Goal: Task Accomplishment & Management: Complete application form

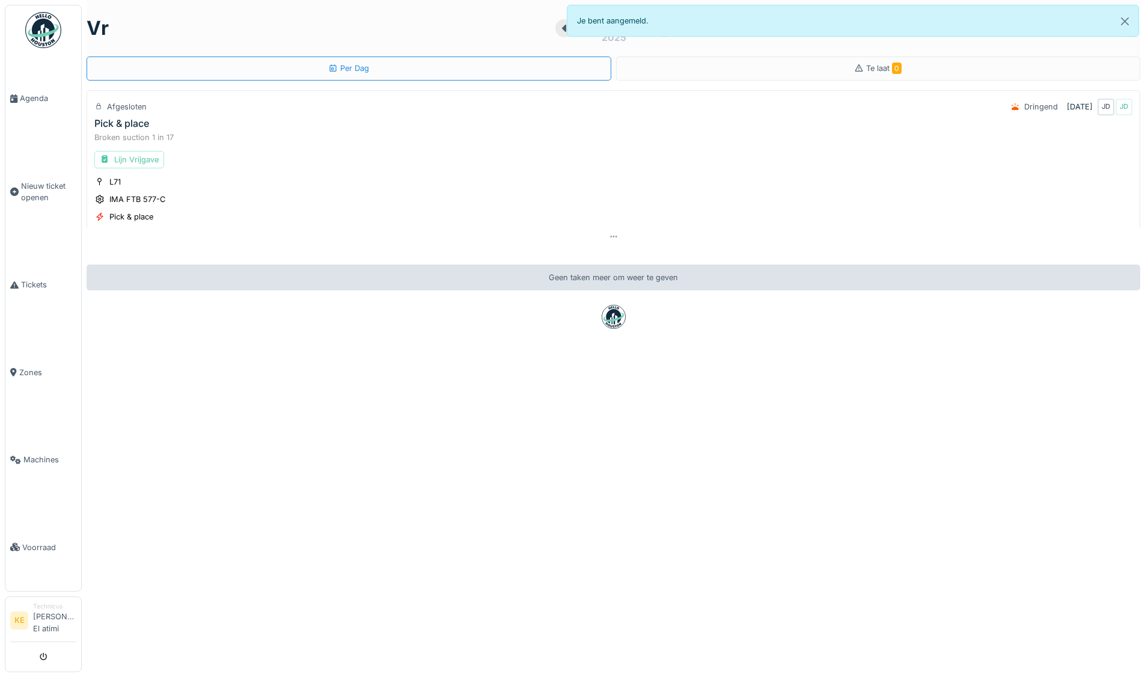
click at [49, 34] on img at bounding box center [43, 30] width 36 height 36
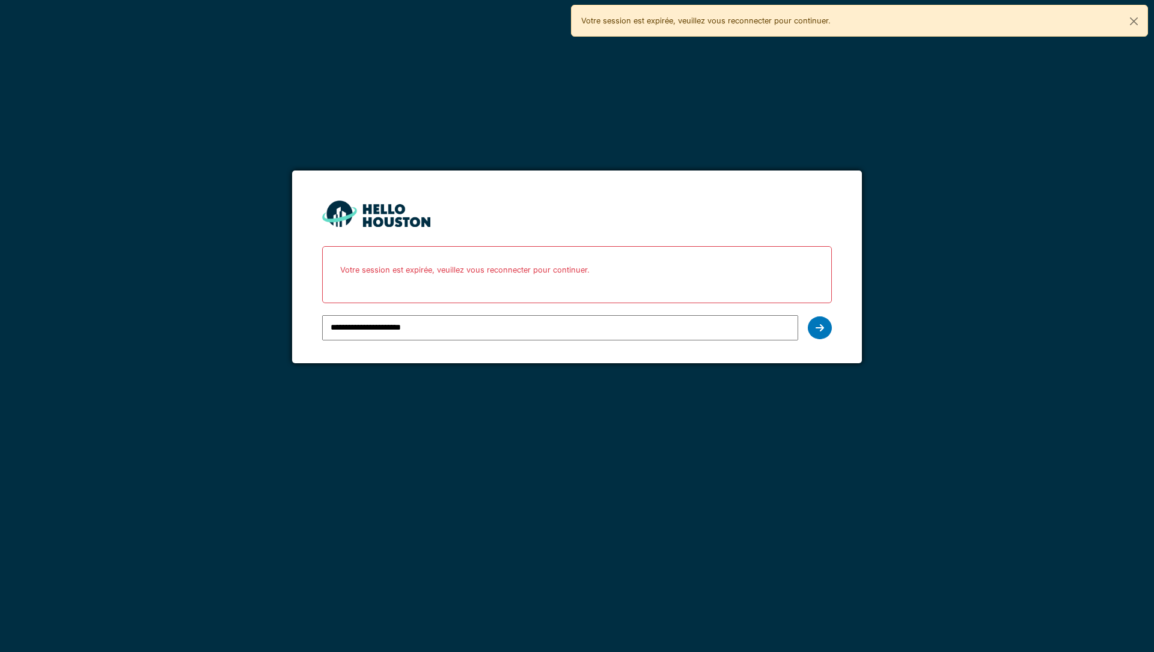
click at [370, 333] on input "**********" at bounding box center [559, 327] width 475 height 25
click at [821, 326] on icon at bounding box center [819, 328] width 8 height 10
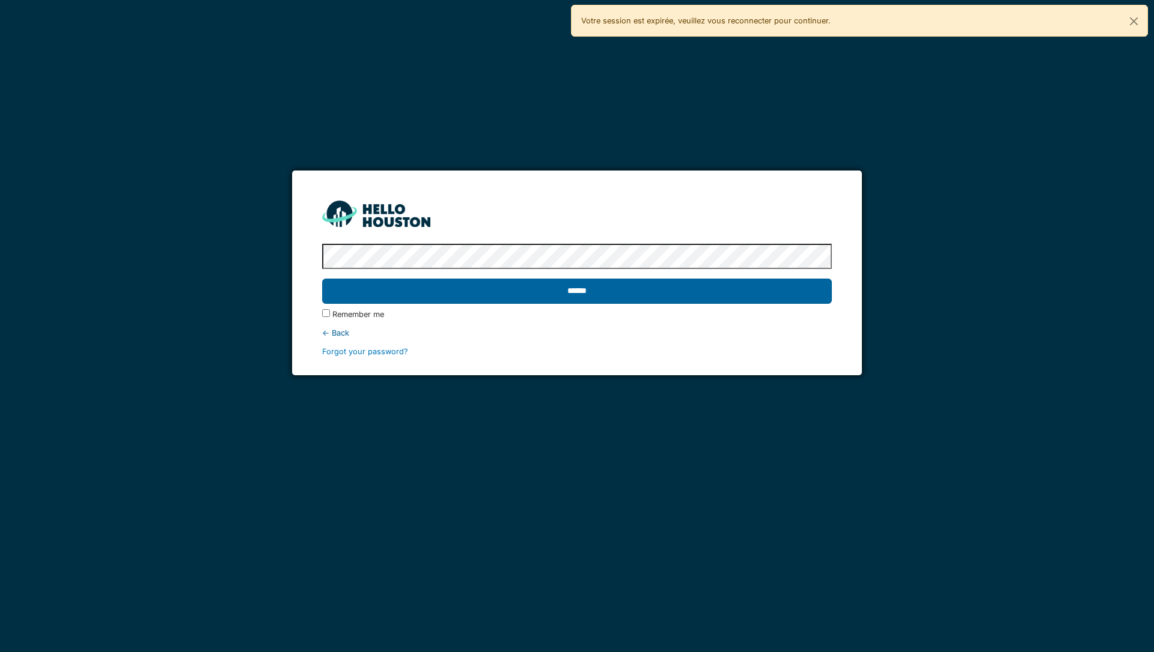
click at [753, 288] on input "******" at bounding box center [576, 291] width 509 height 25
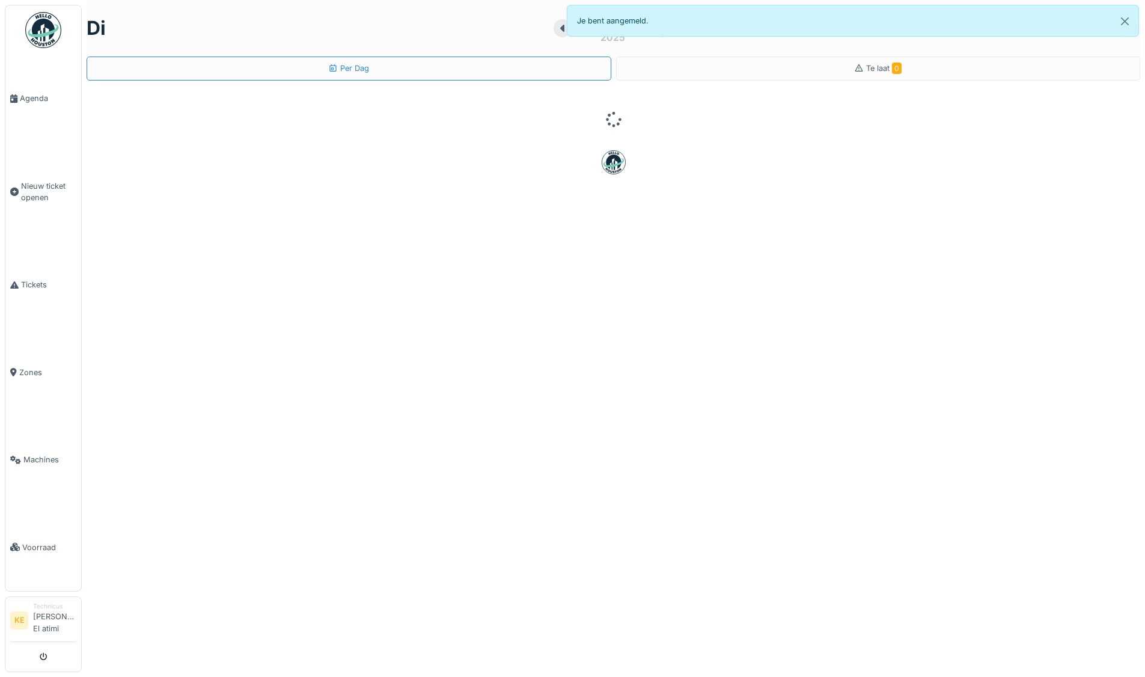
drag, startPoint x: 0, startPoint y: 0, endPoint x: 46, endPoint y: 29, distance: 54.3
click at [46, 29] on img at bounding box center [43, 30] width 36 height 36
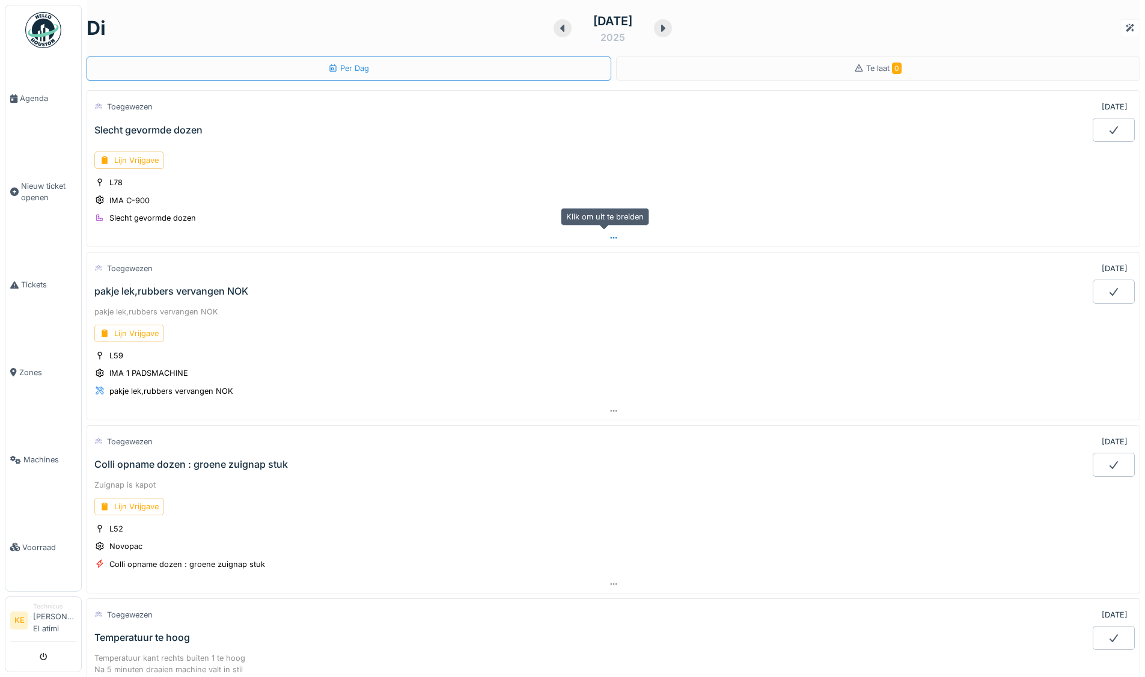
click at [609, 240] on icon at bounding box center [614, 238] width 10 height 8
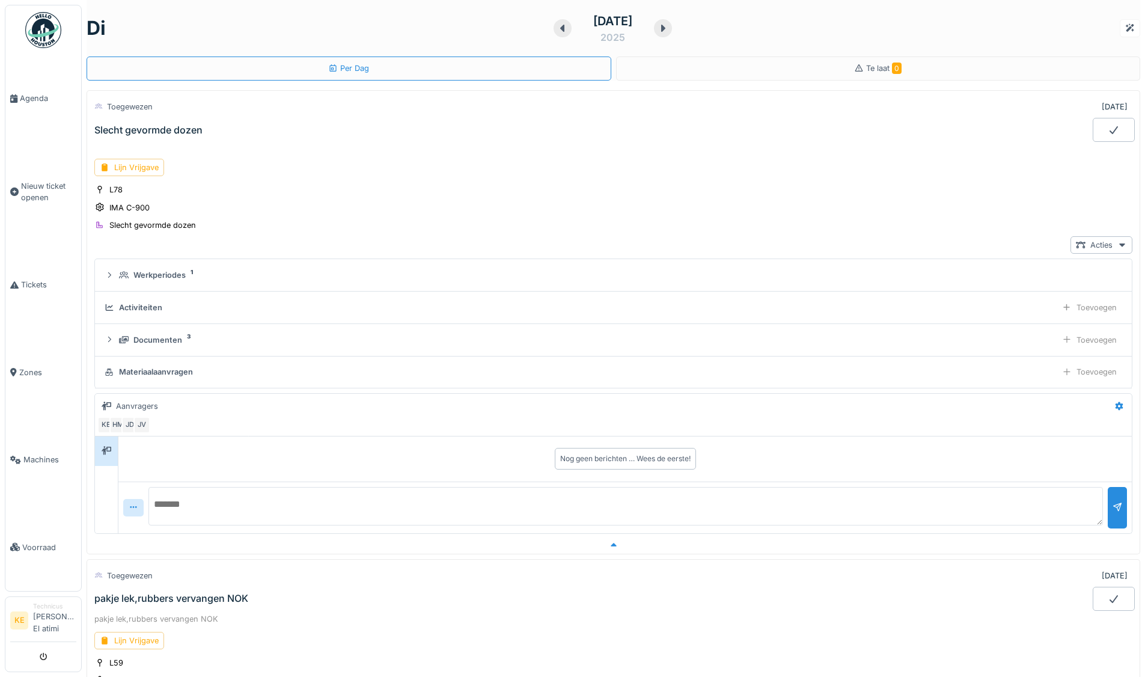
scroll to position [42, 0]
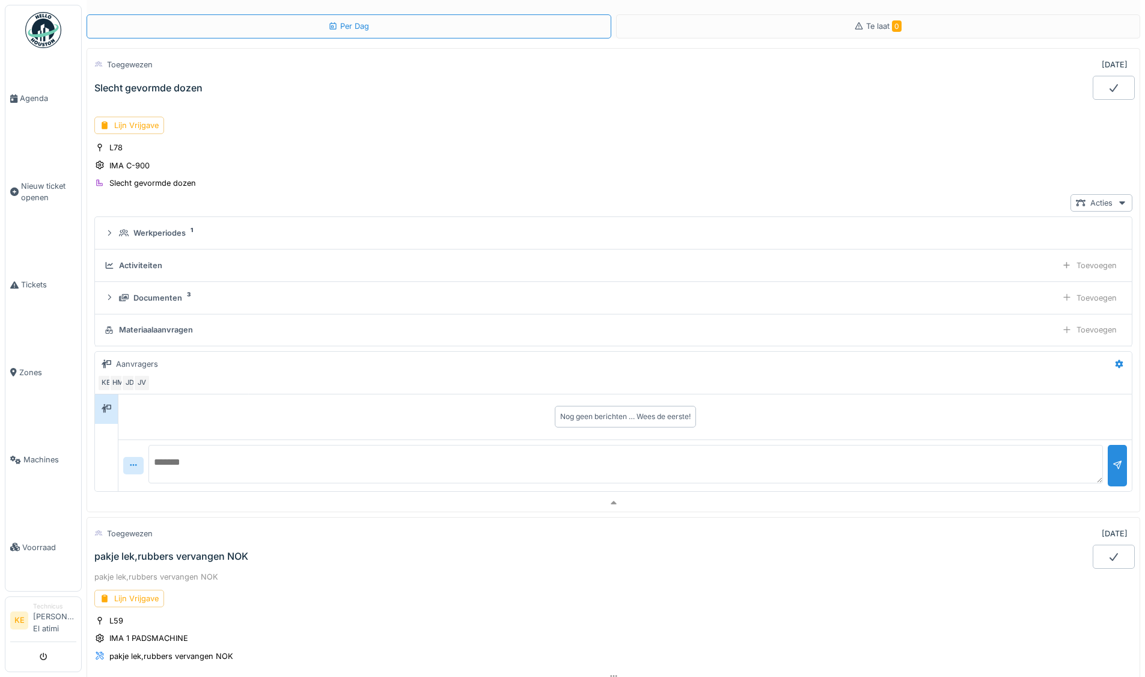
drag, startPoint x: 1097, startPoint y: 86, endPoint x: 1089, endPoint y: 93, distance: 10.2
click at [1107, 90] on icon at bounding box center [1113, 88] width 12 height 10
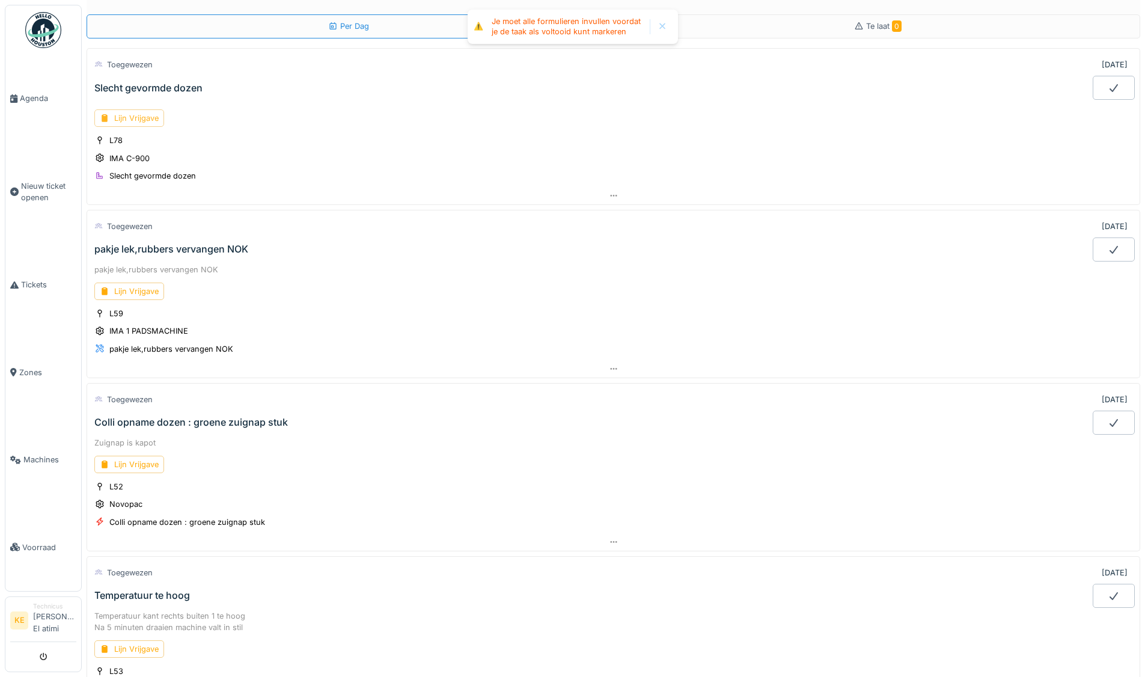
click at [138, 117] on div "Lijn Vrijgave" at bounding box center [129, 117] width 70 height 17
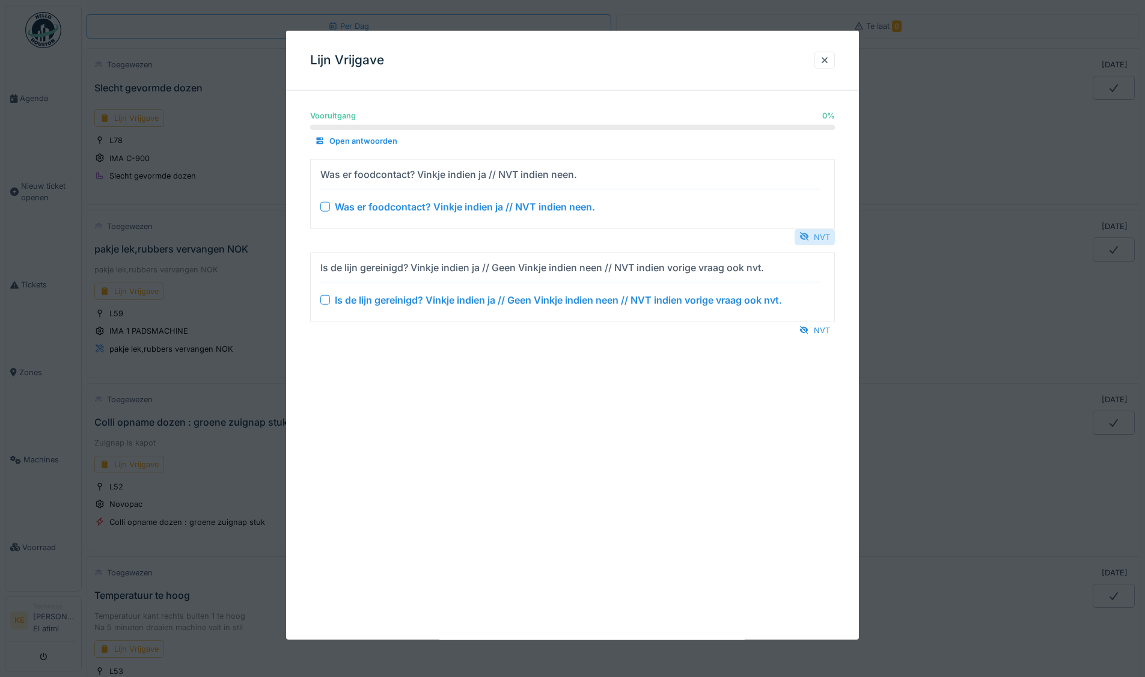
click at [821, 234] on div "NVT" at bounding box center [814, 236] width 40 height 16
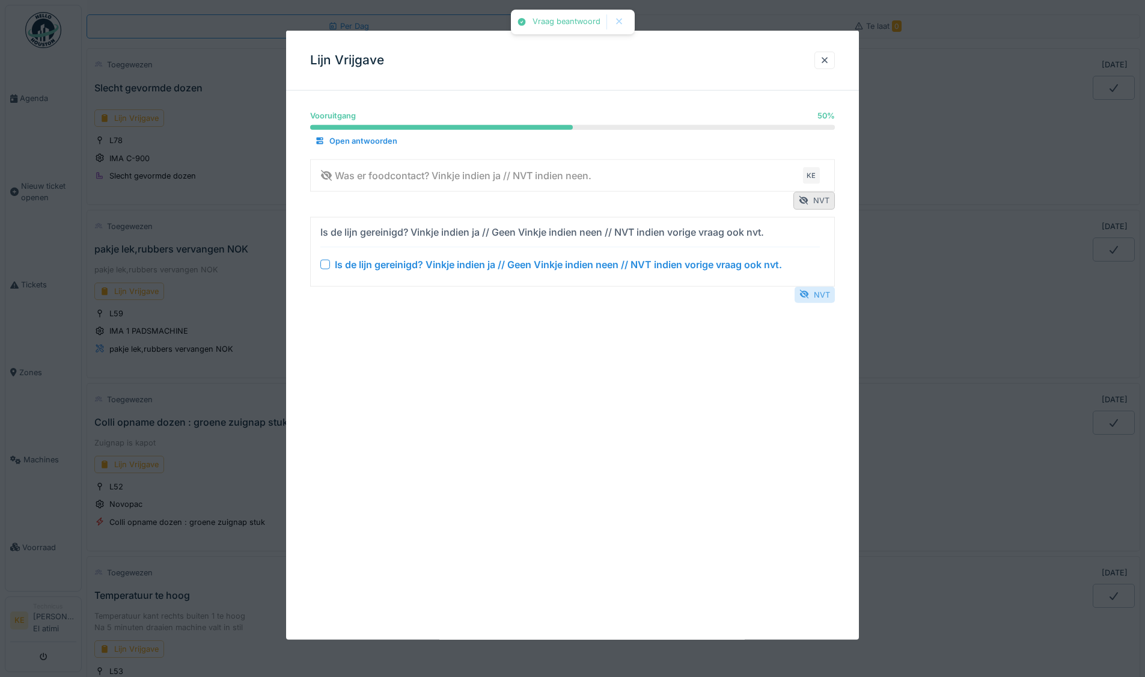
click at [821, 291] on div "NVT" at bounding box center [814, 294] width 40 height 16
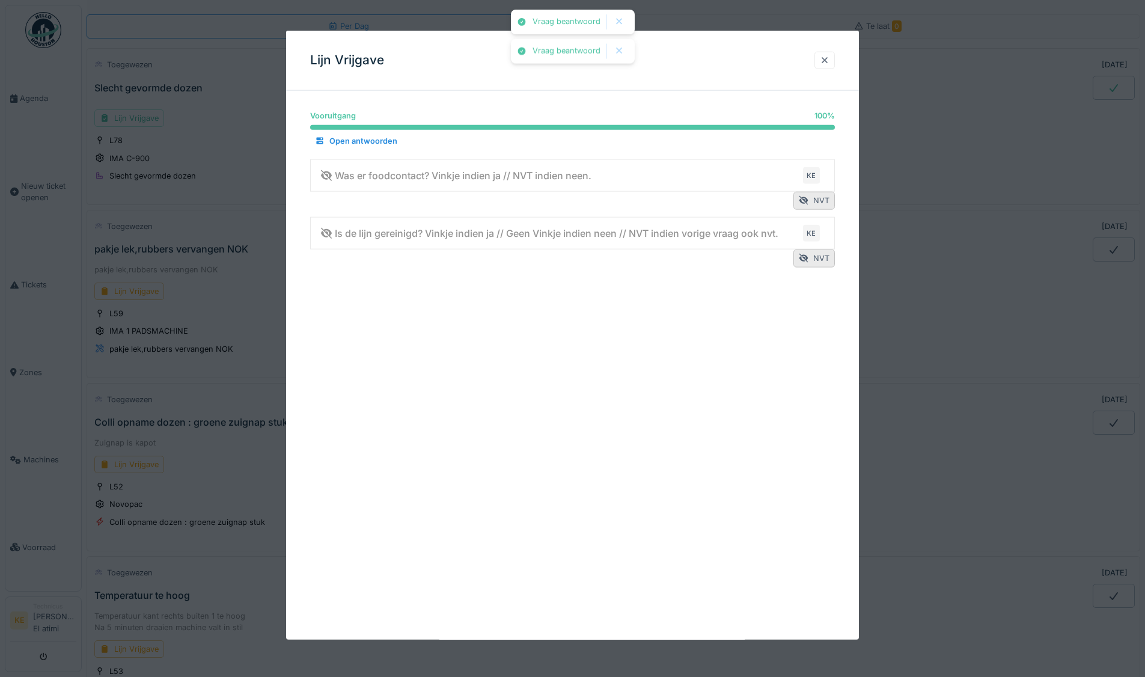
click at [829, 61] on div at bounding box center [825, 60] width 10 height 11
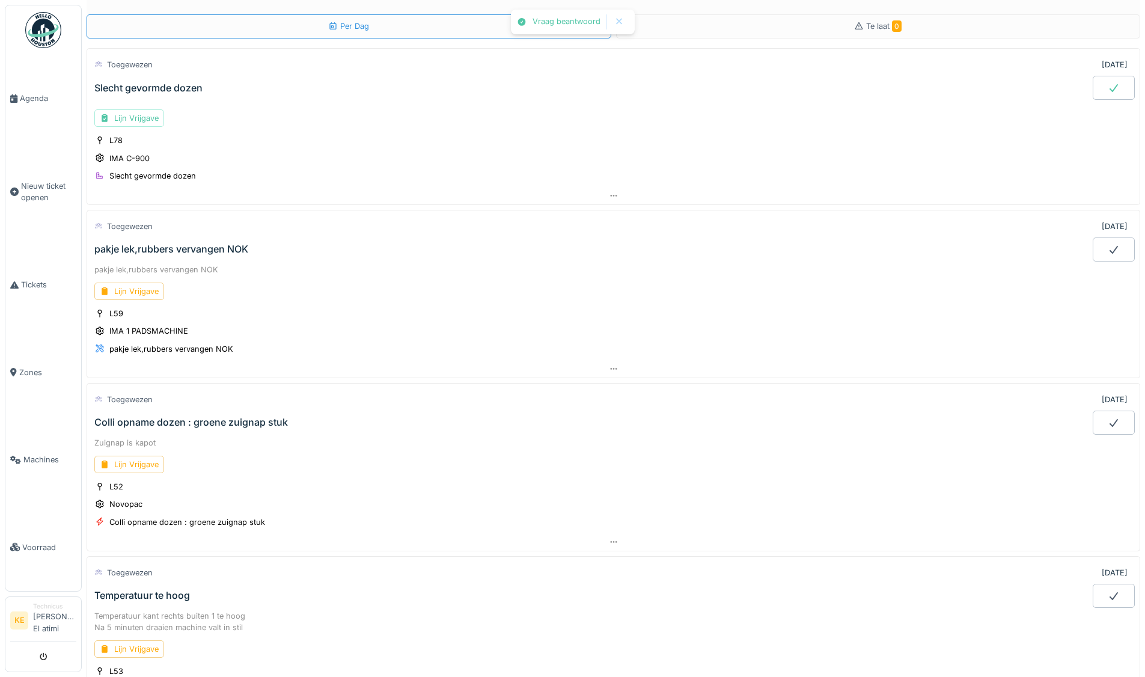
click at [1107, 88] on icon at bounding box center [1113, 88] width 12 height 10
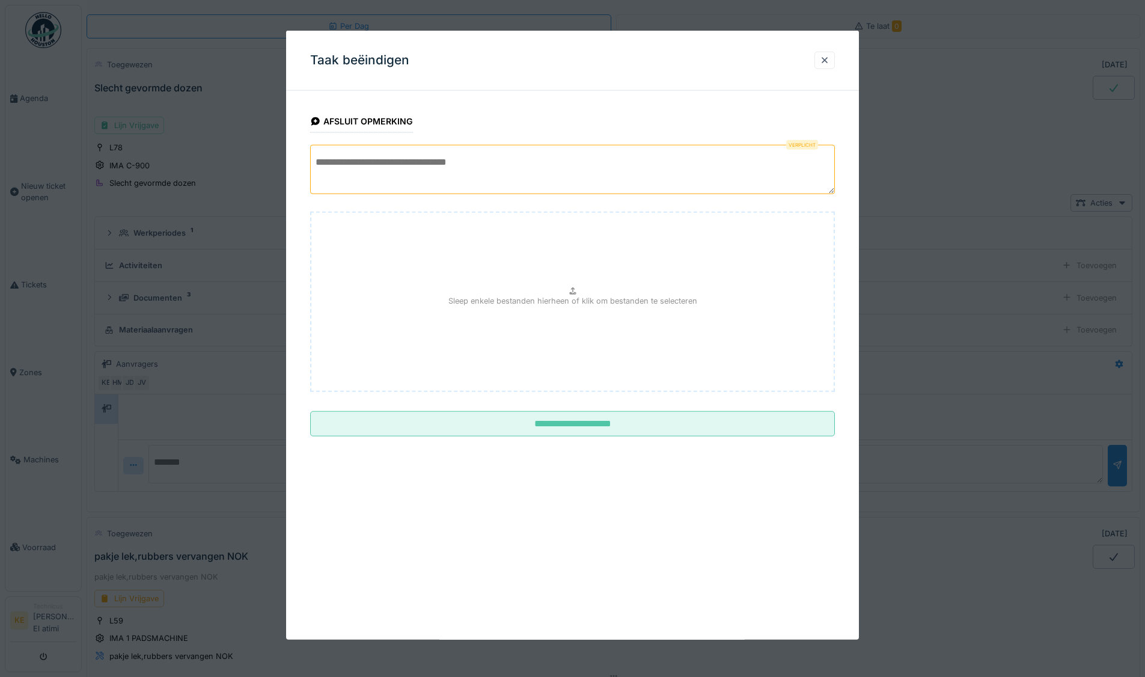
click at [508, 163] on textarea at bounding box center [572, 169] width 525 height 49
type textarea "*"
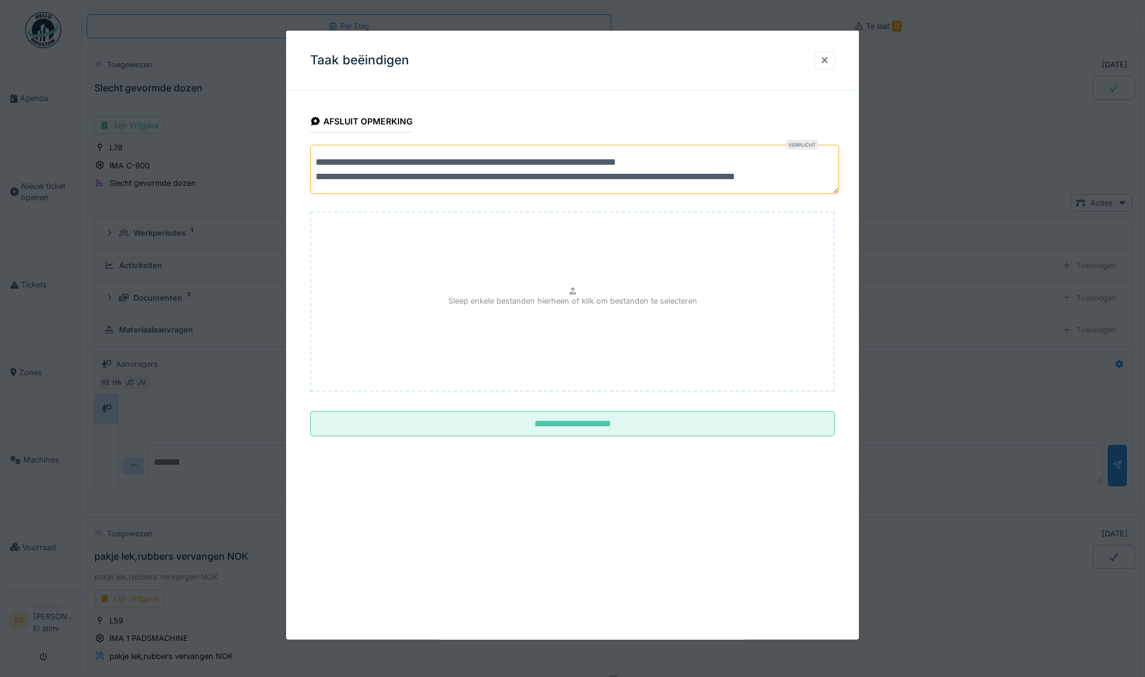
scroll to position [4, 0]
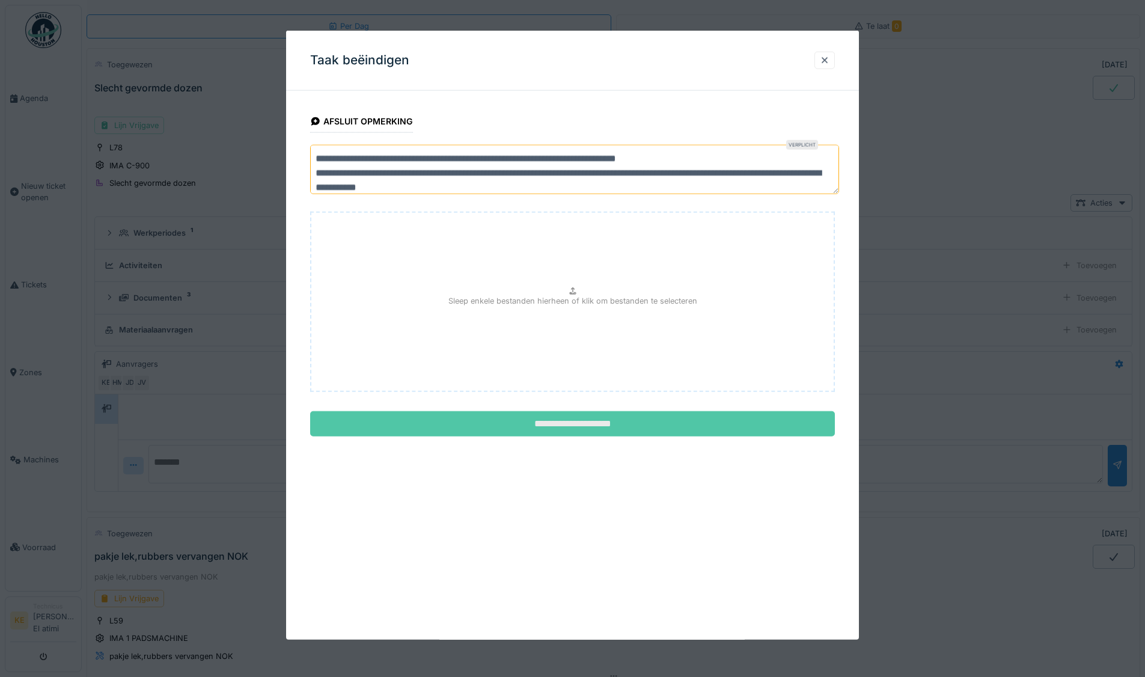
type textarea "**********"
click at [619, 422] on input "**********" at bounding box center [572, 423] width 525 height 25
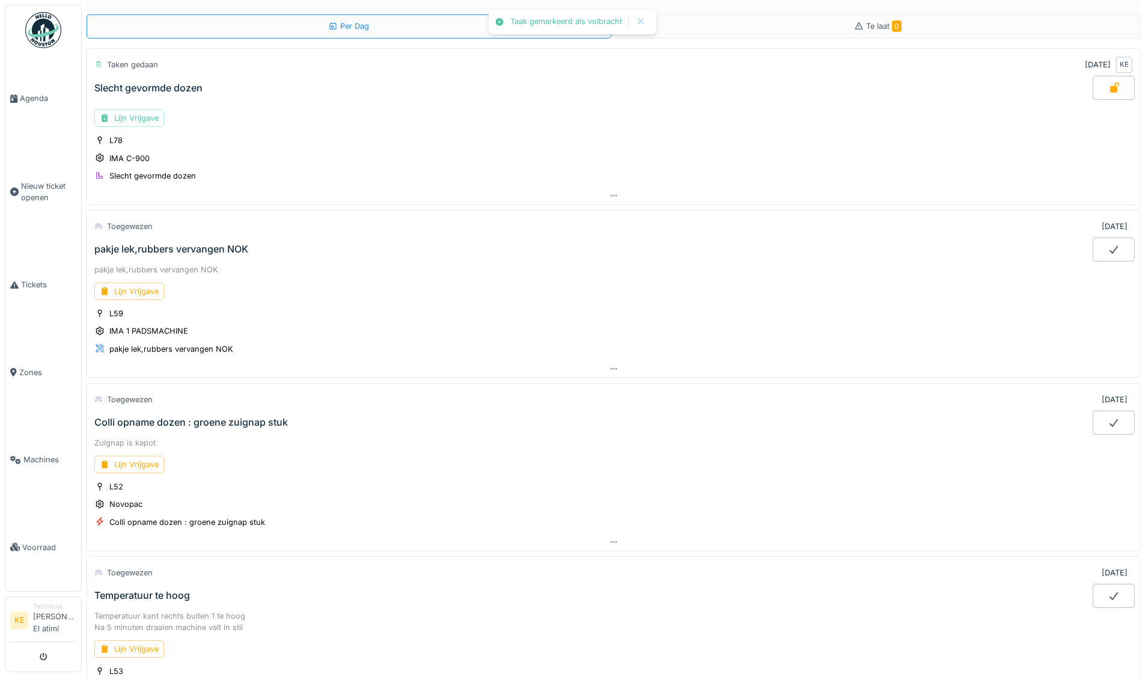
click at [46, 29] on img at bounding box center [43, 30] width 36 height 36
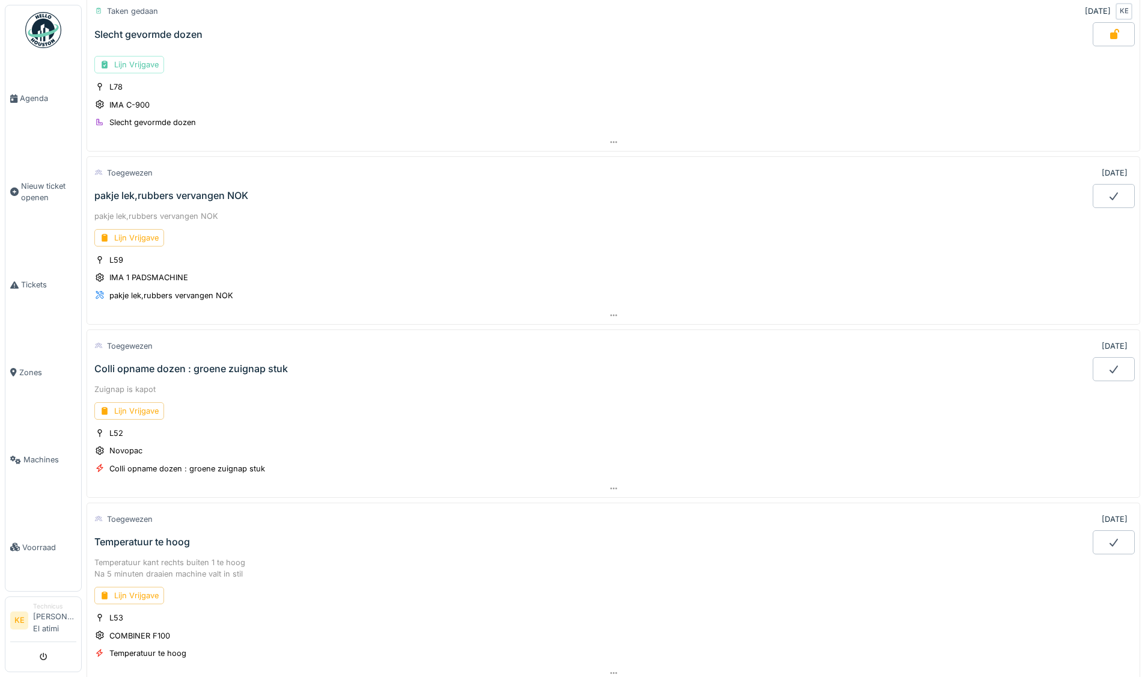
scroll to position [162, 0]
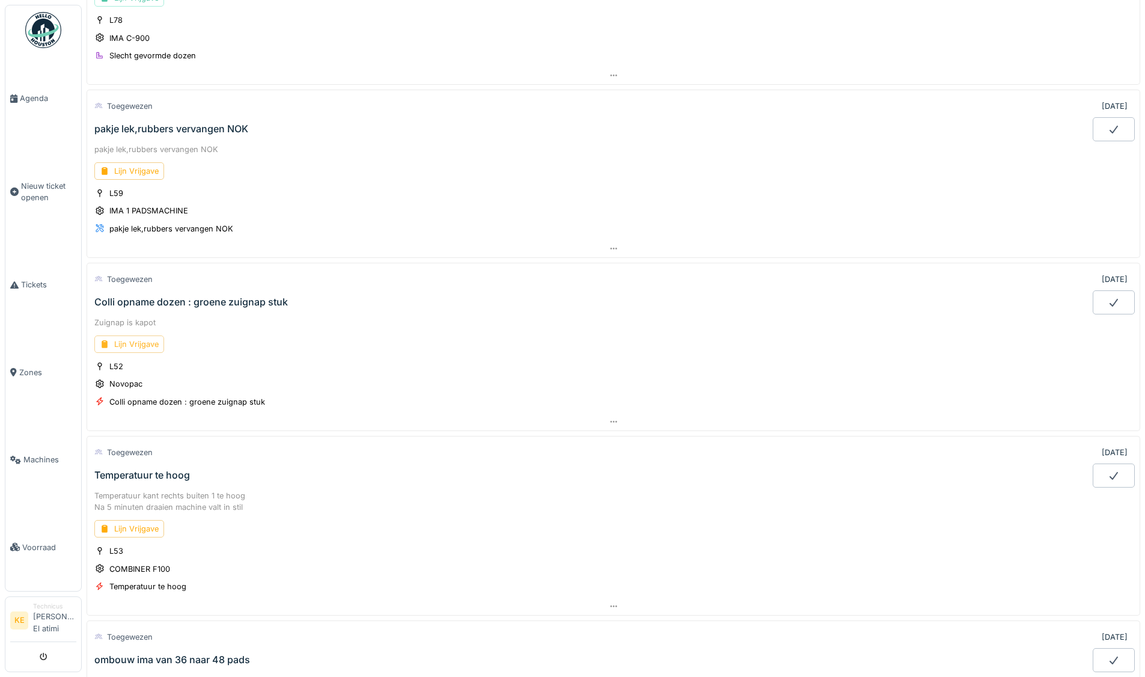
click at [133, 344] on div "Lijn Vrijgave" at bounding box center [129, 343] width 70 height 17
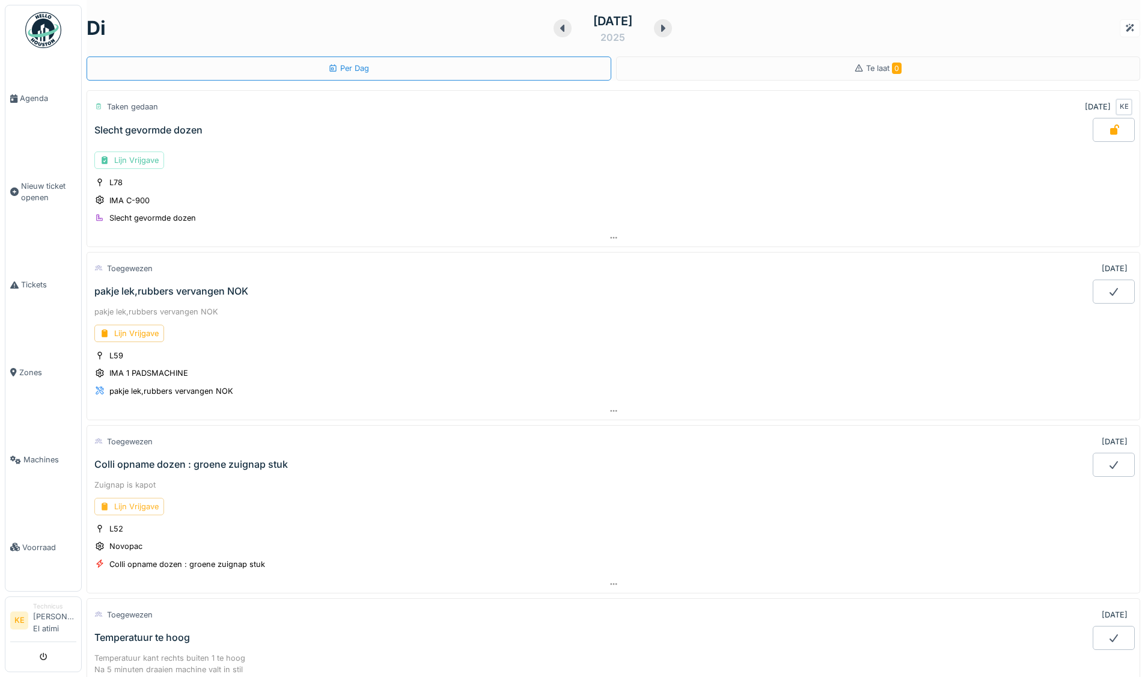
click at [144, 504] on div "Lijn Vrijgave" at bounding box center [129, 505] width 70 height 17
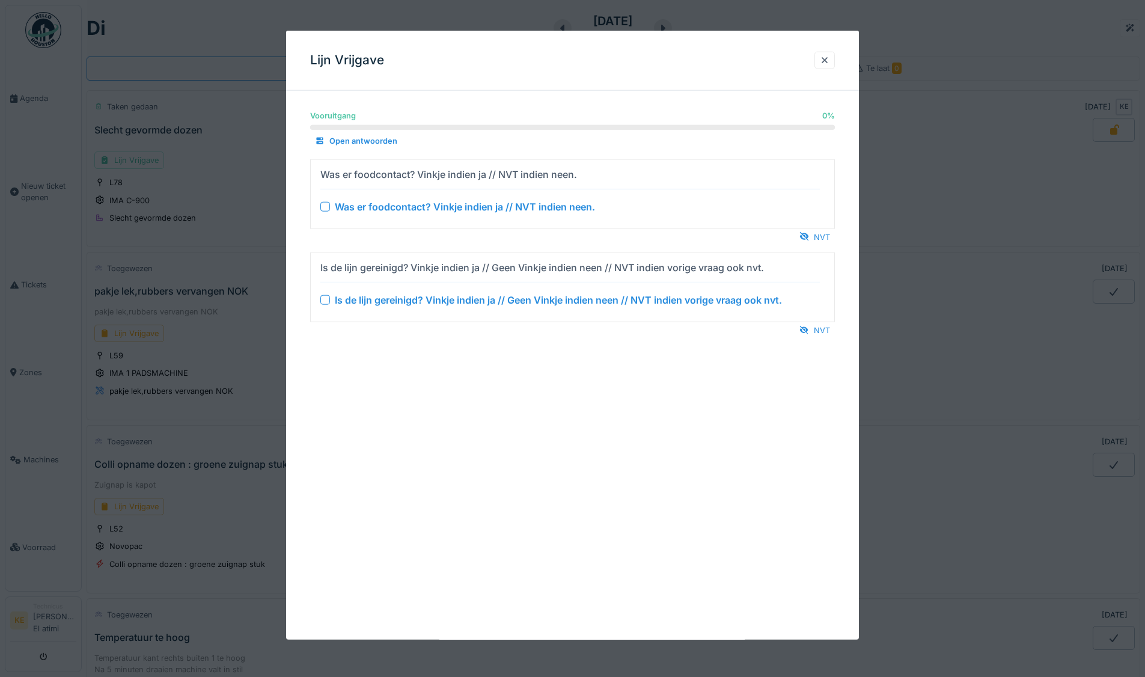
scroll to position [9, 0]
click at [827, 231] on div "NVT" at bounding box center [814, 236] width 40 height 16
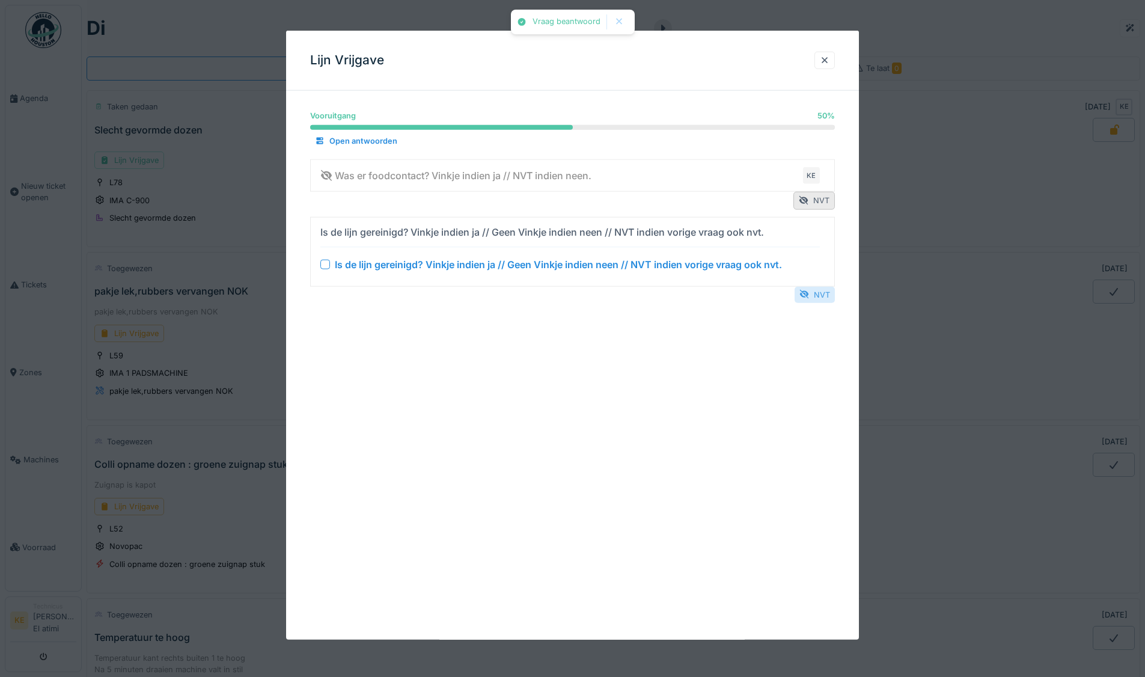
click at [824, 288] on div "NVT" at bounding box center [814, 294] width 40 height 16
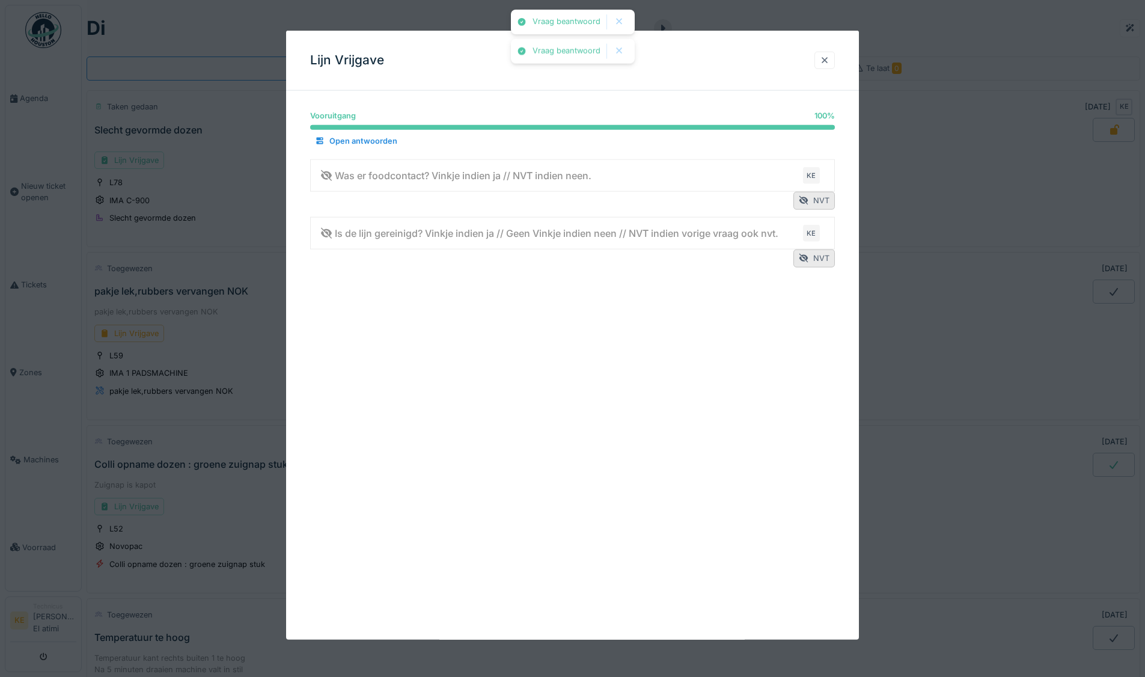
click at [827, 55] on div at bounding box center [825, 60] width 10 height 11
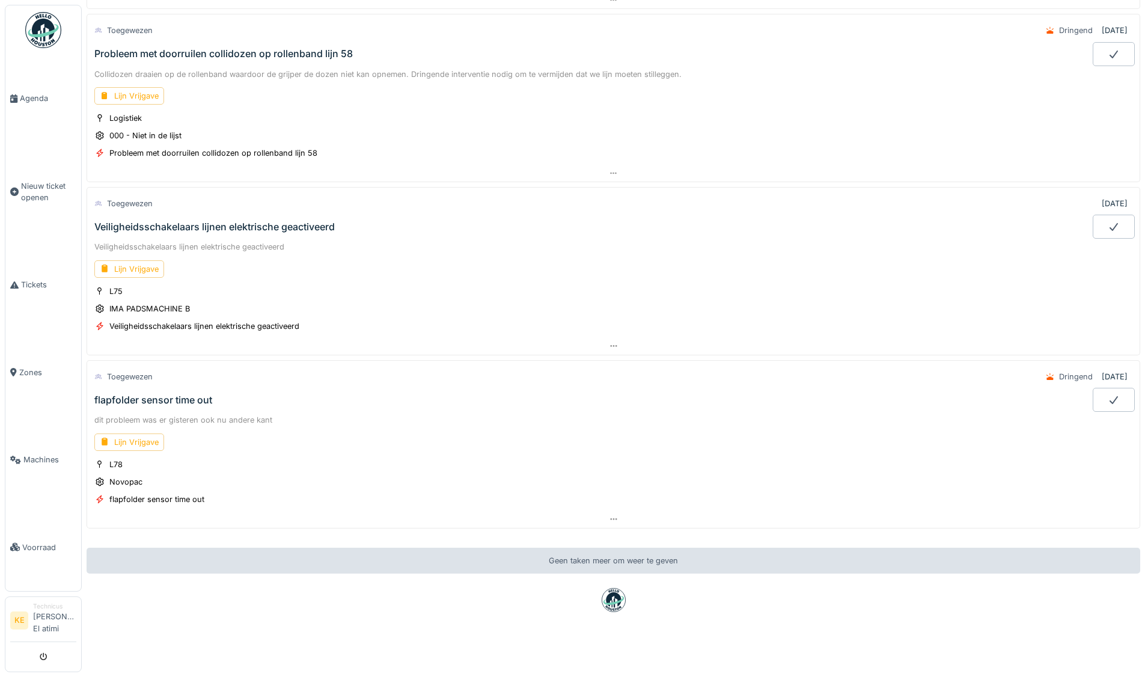
scroll to position [1469, 0]
click at [144, 260] on div "Lijn Vrijgave" at bounding box center [129, 268] width 70 height 17
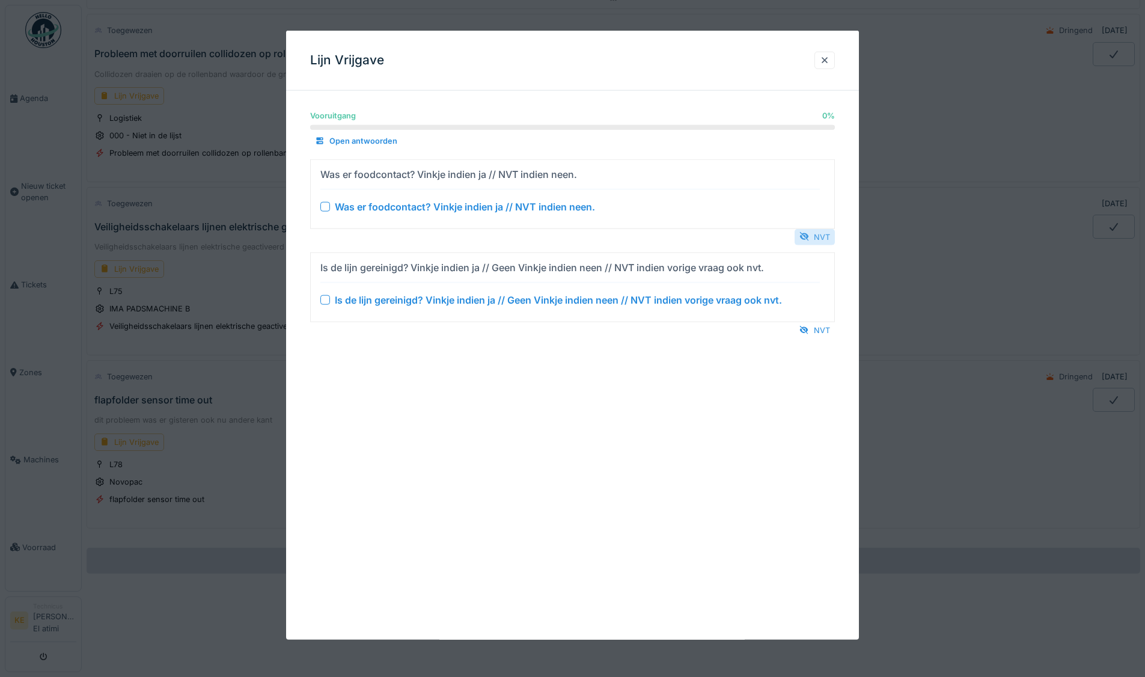
click at [823, 230] on div "NVT" at bounding box center [814, 236] width 40 height 16
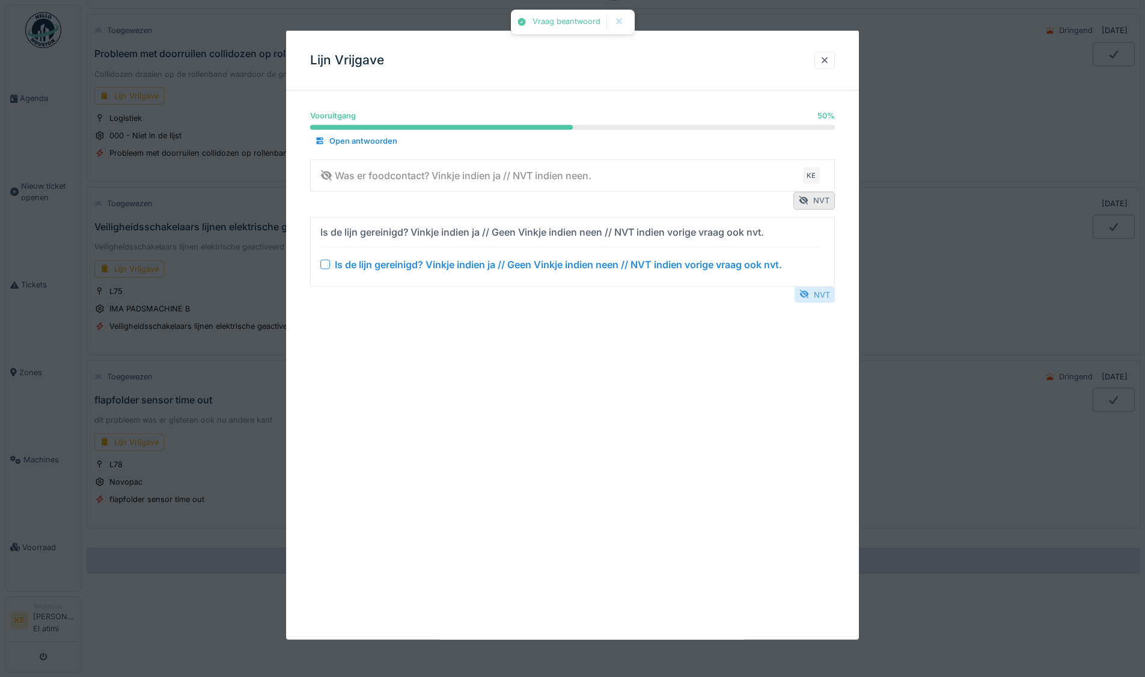
click at [826, 293] on div "NVT" at bounding box center [814, 294] width 40 height 16
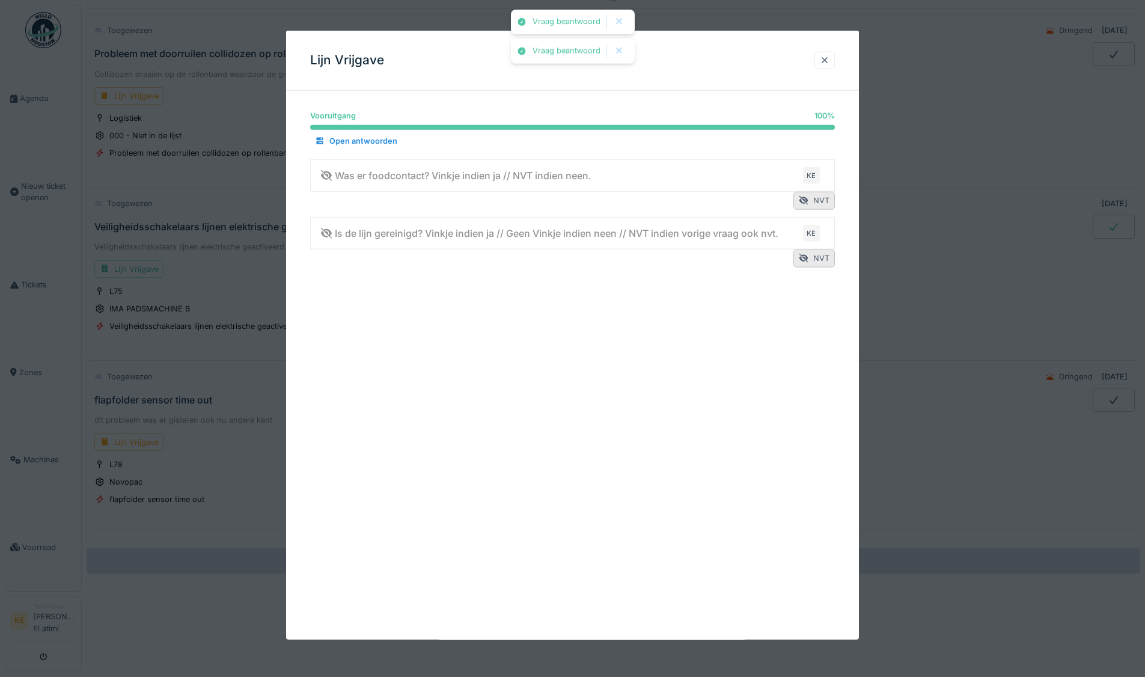
click at [829, 60] on div at bounding box center [825, 60] width 10 height 11
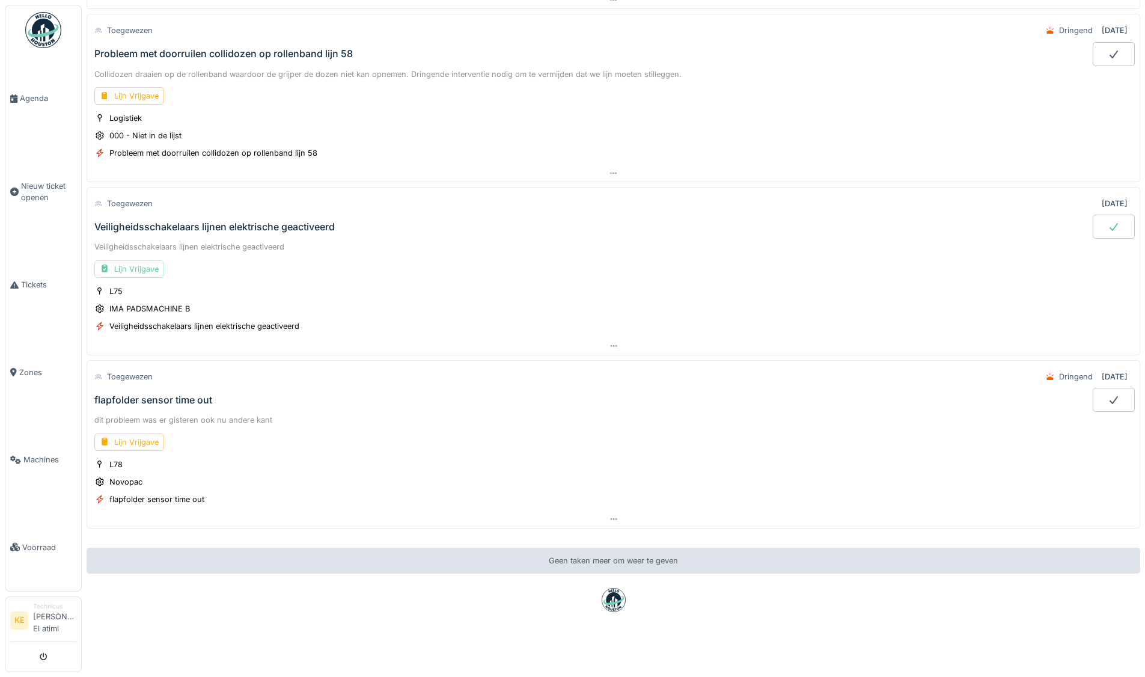
click at [140, 260] on div "Lijn Vrijgave" at bounding box center [129, 268] width 70 height 17
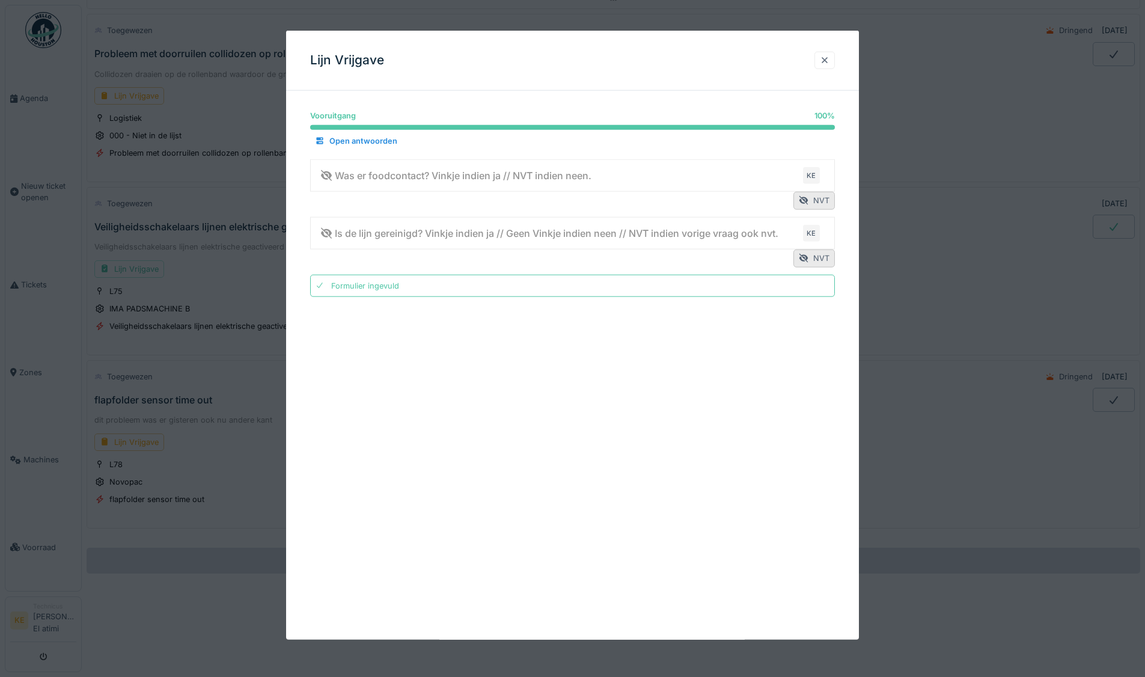
click at [826, 61] on div at bounding box center [825, 60] width 10 height 11
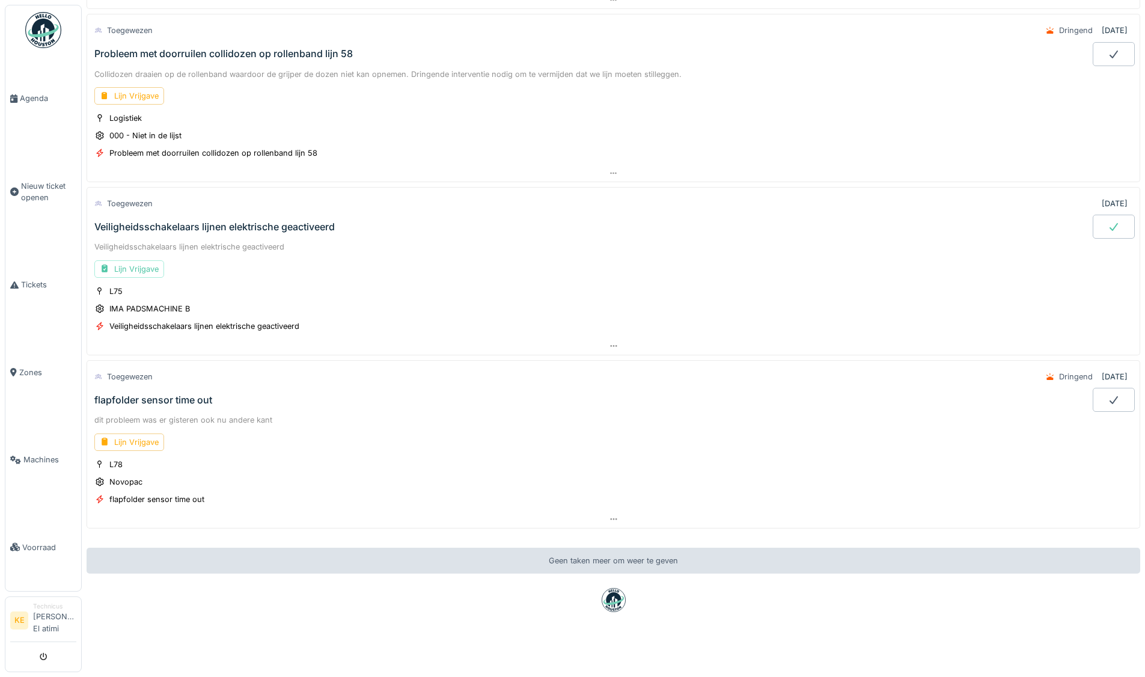
click at [1094, 214] on div at bounding box center [1113, 226] width 42 height 24
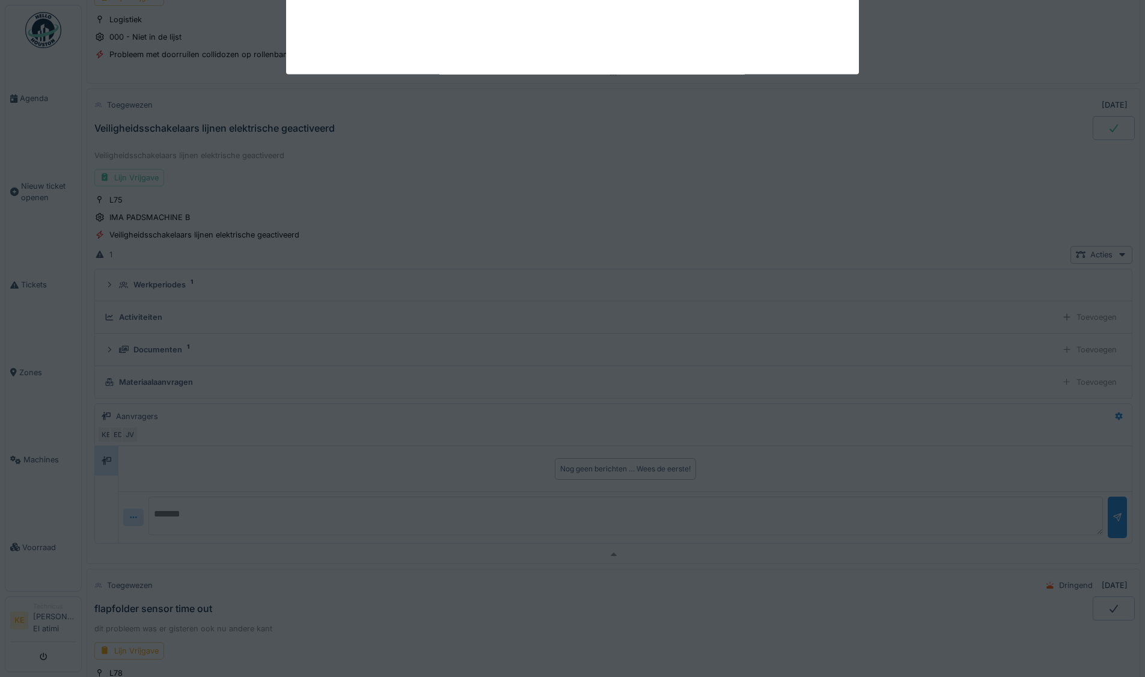
scroll to position [1599, 0]
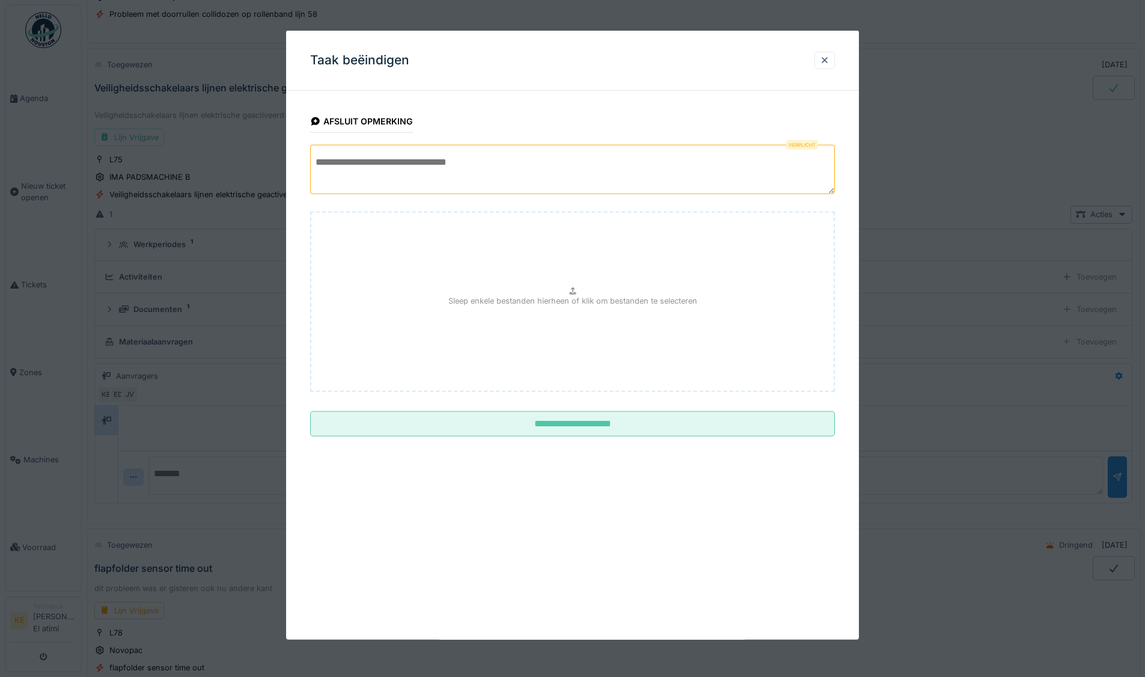
click at [527, 151] on textarea at bounding box center [572, 169] width 525 height 49
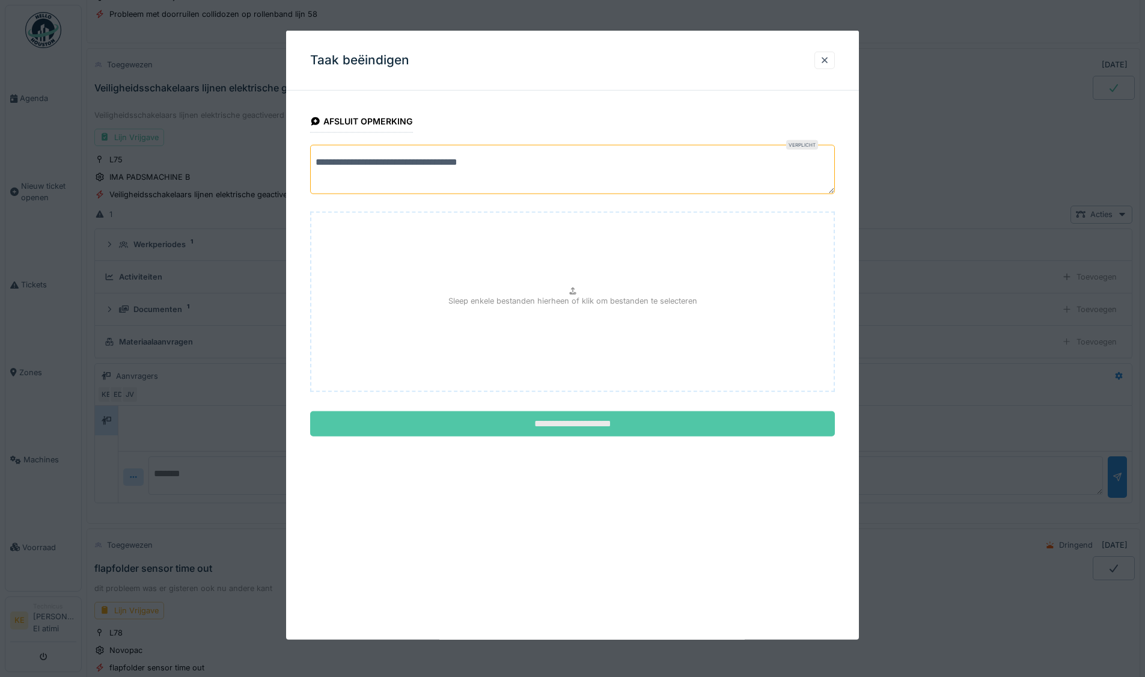
type textarea "**********"
click at [574, 434] on input "**********" at bounding box center [572, 423] width 525 height 25
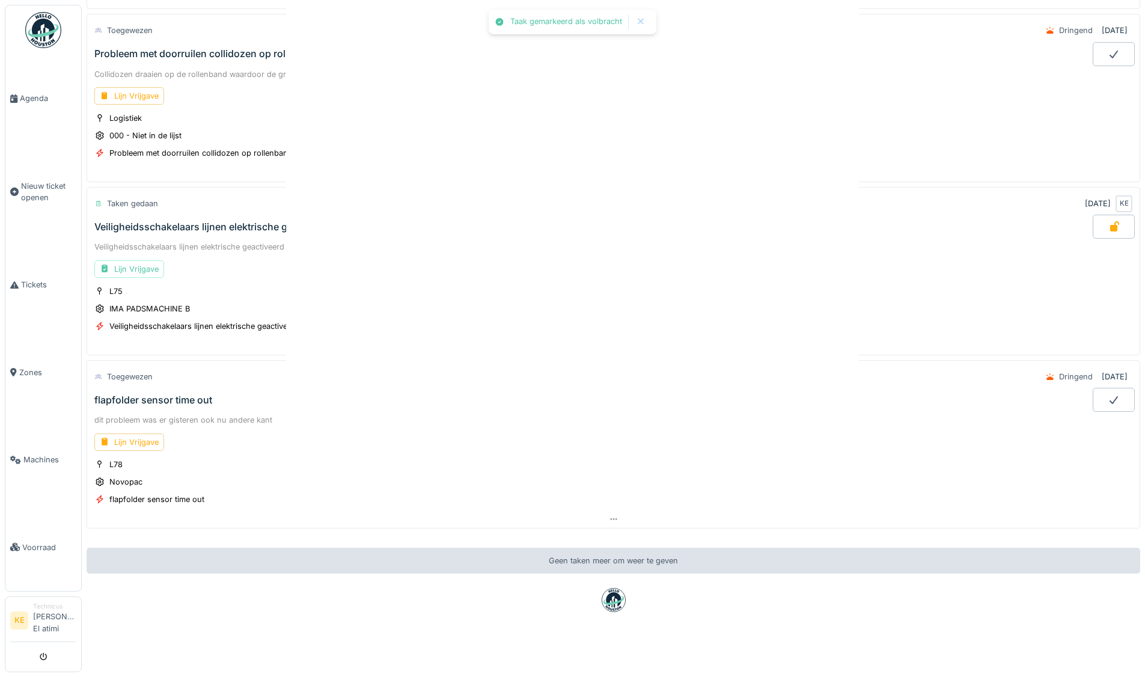
scroll to position [1469, 0]
click at [32, 26] on img at bounding box center [43, 30] width 36 height 36
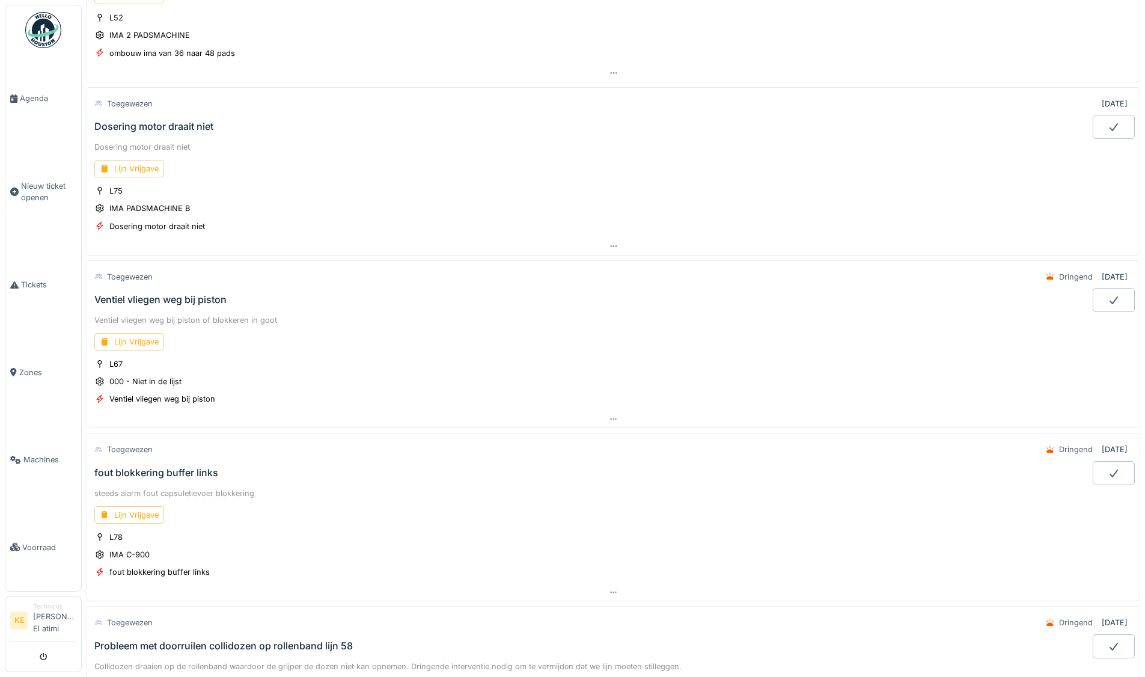
scroll to position [808, 0]
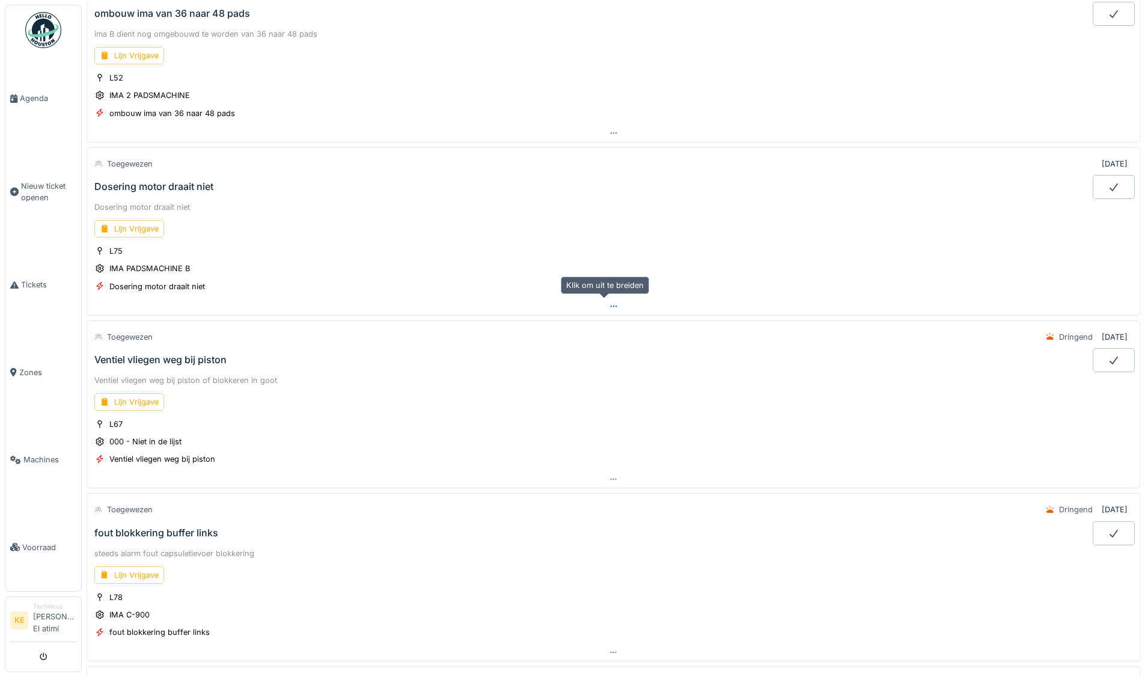
click at [609, 303] on icon at bounding box center [614, 306] width 10 height 8
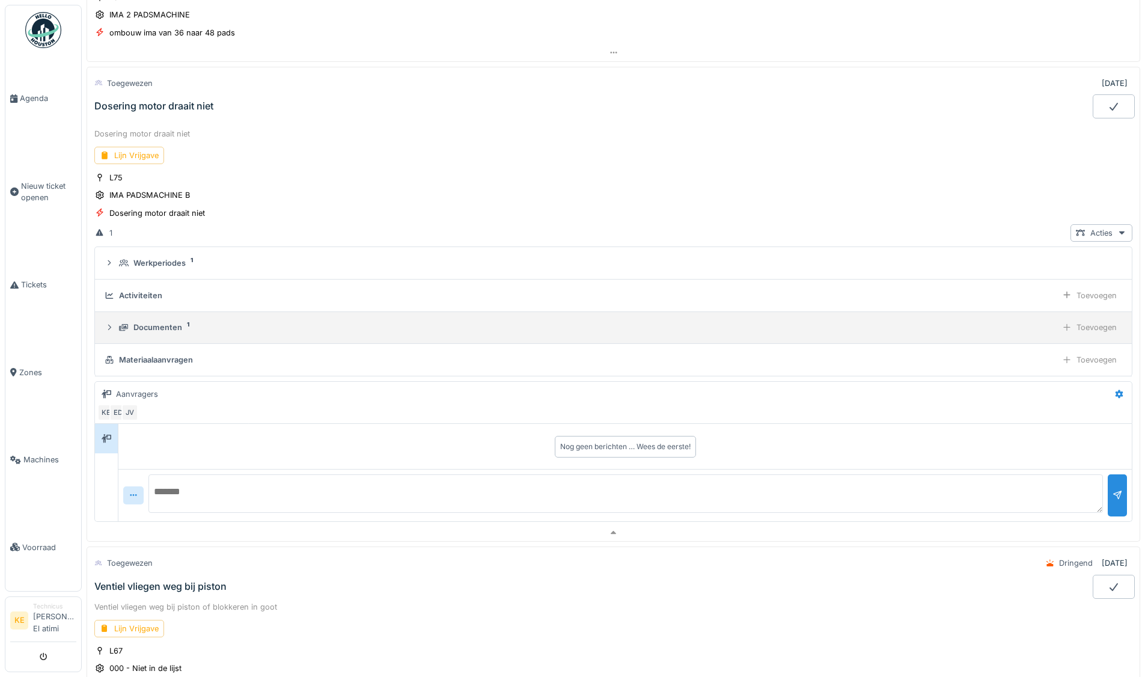
scroll to position [907, 0]
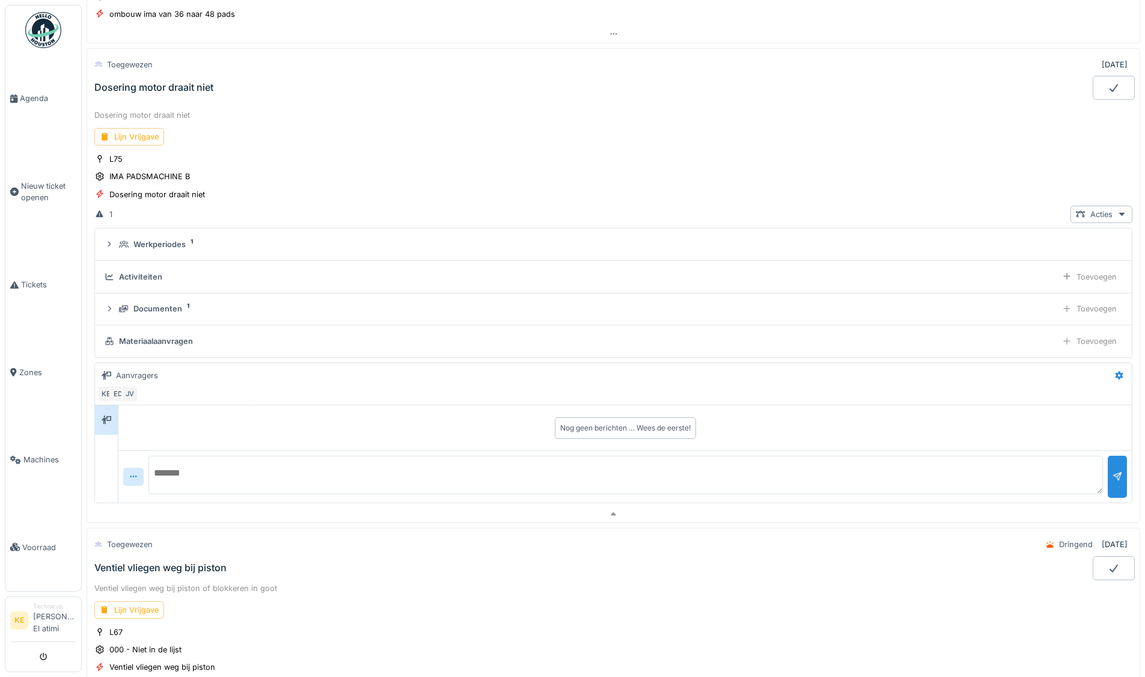
click at [1107, 85] on icon at bounding box center [1113, 88] width 12 height 10
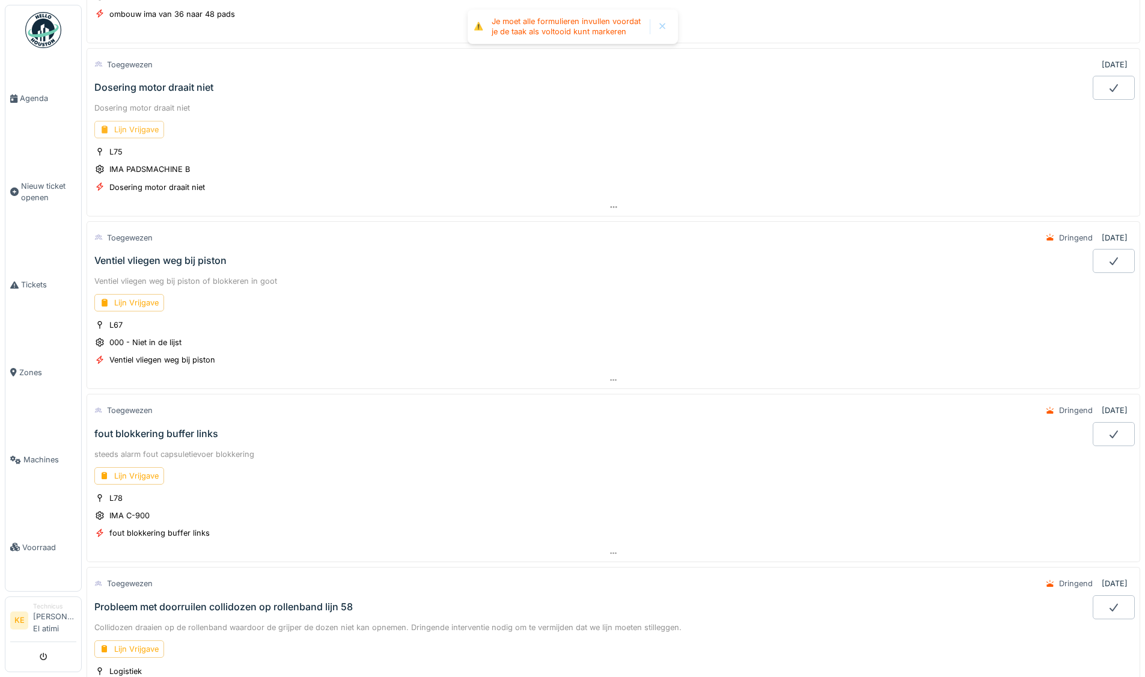
click at [133, 127] on div "Lijn Vrijgave" at bounding box center [129, 129] width 70 height 17
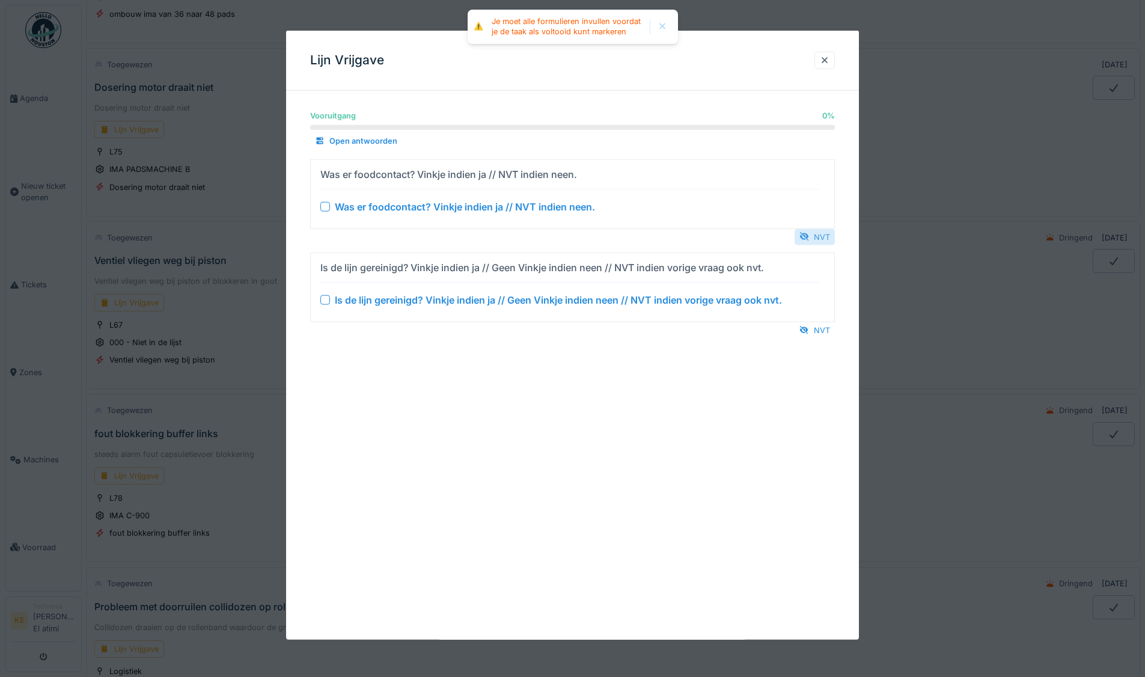
click at [809, 236] on div at bounding box center [804, 236] width 10 height 11
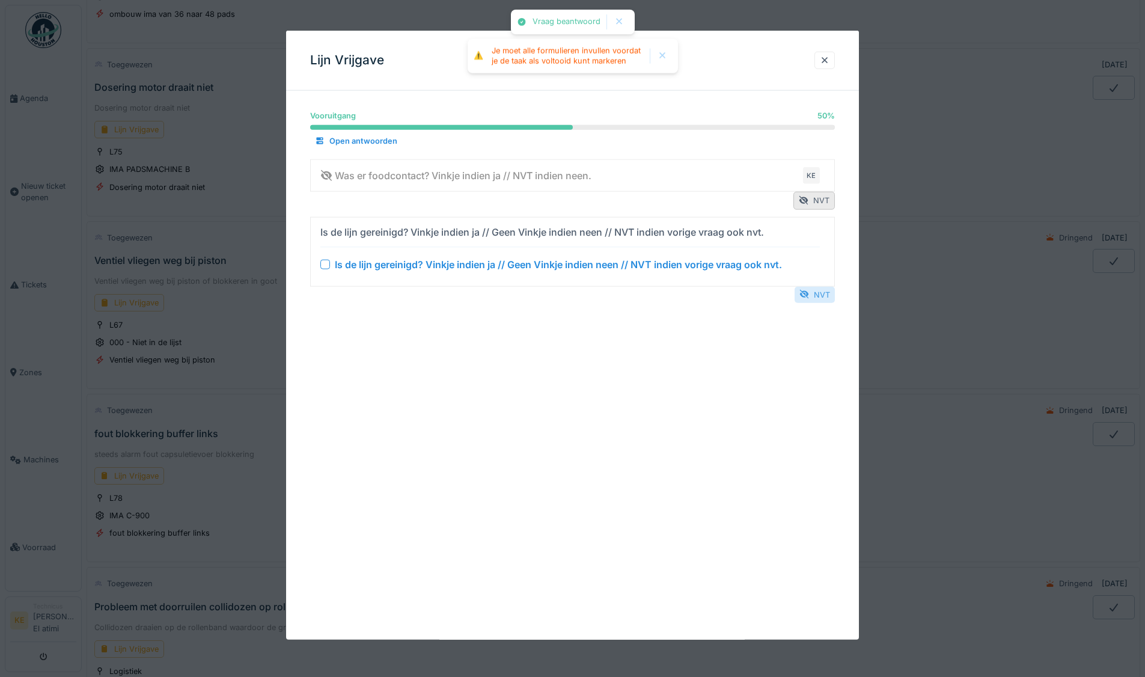
click at [818, 293] on div "NVT" at bounding box center [814, 294] width 40 height 16
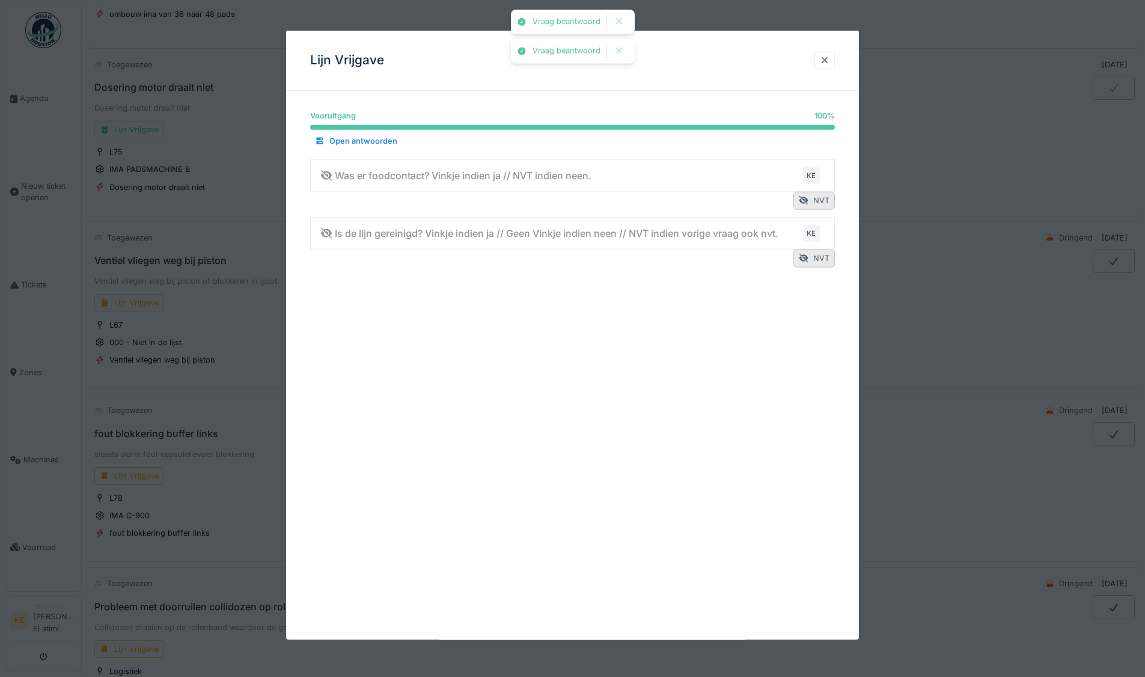
click at [828, 57] on div at bounding box center [825, 60] width 10 height 11
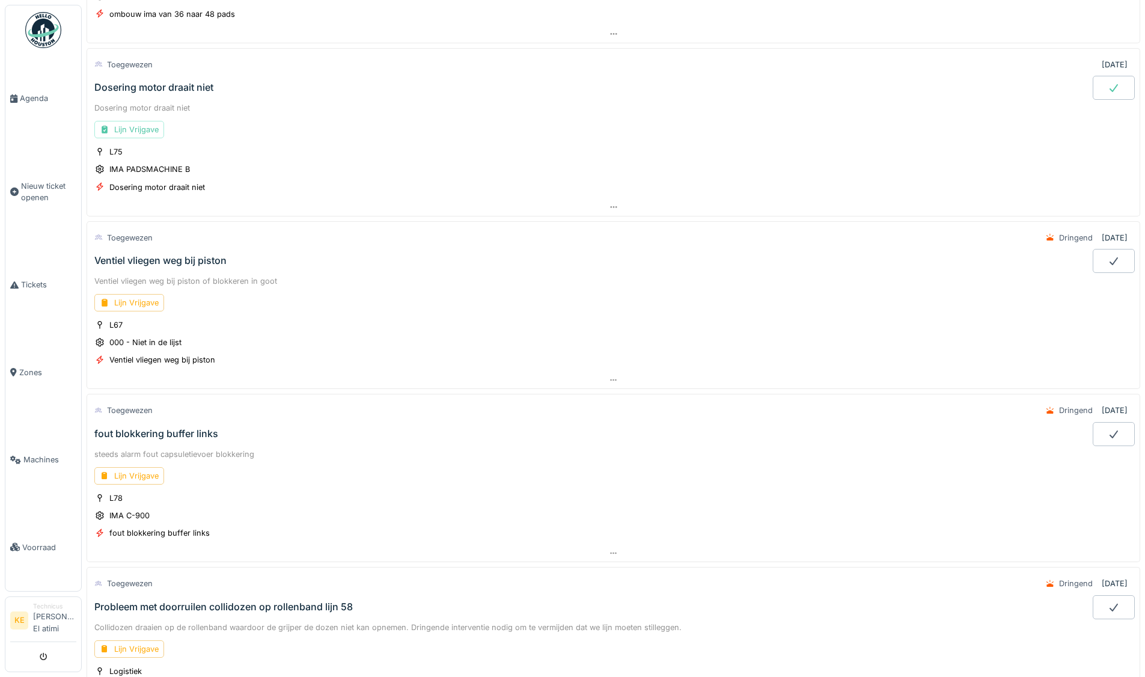
click at [1107, 85] on icon at bounding box center [1113, 88] width 12 height 10
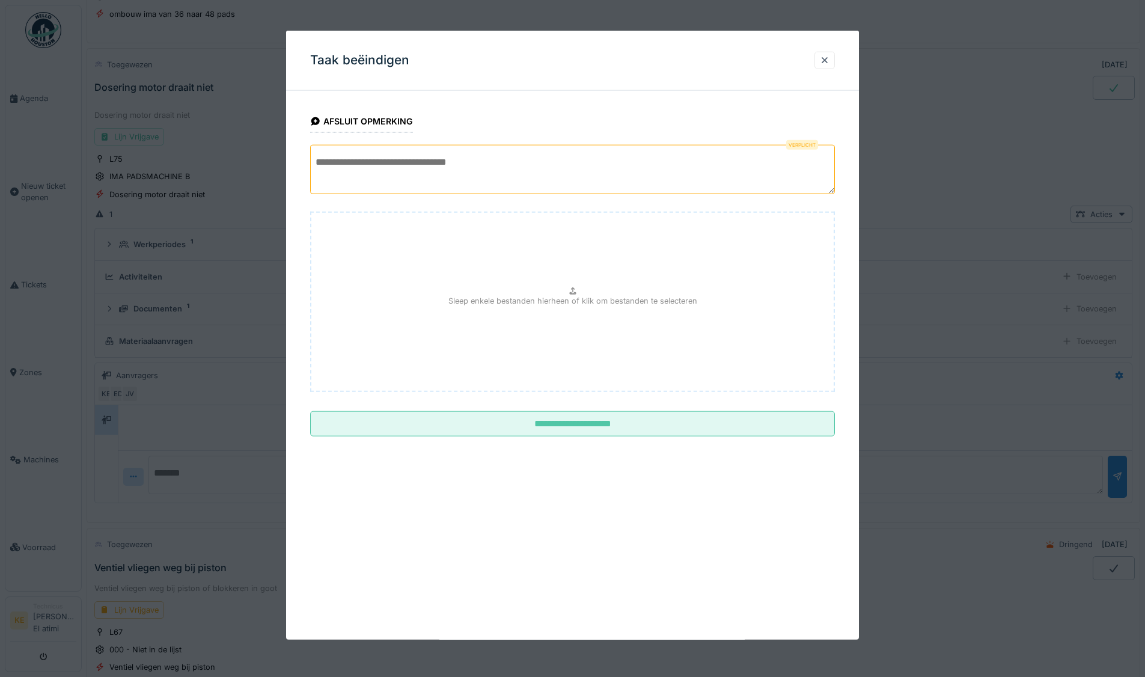
click at [396, 170] on textarea at bounding box center [572, 169] width 525 height 49
click at [553, 161] on textarea "**********" at bounding box center [572, 169] width 525 height 49
click at [582, 178] on textarea "**********" at bounding box center [572, 169] width 525 height 49
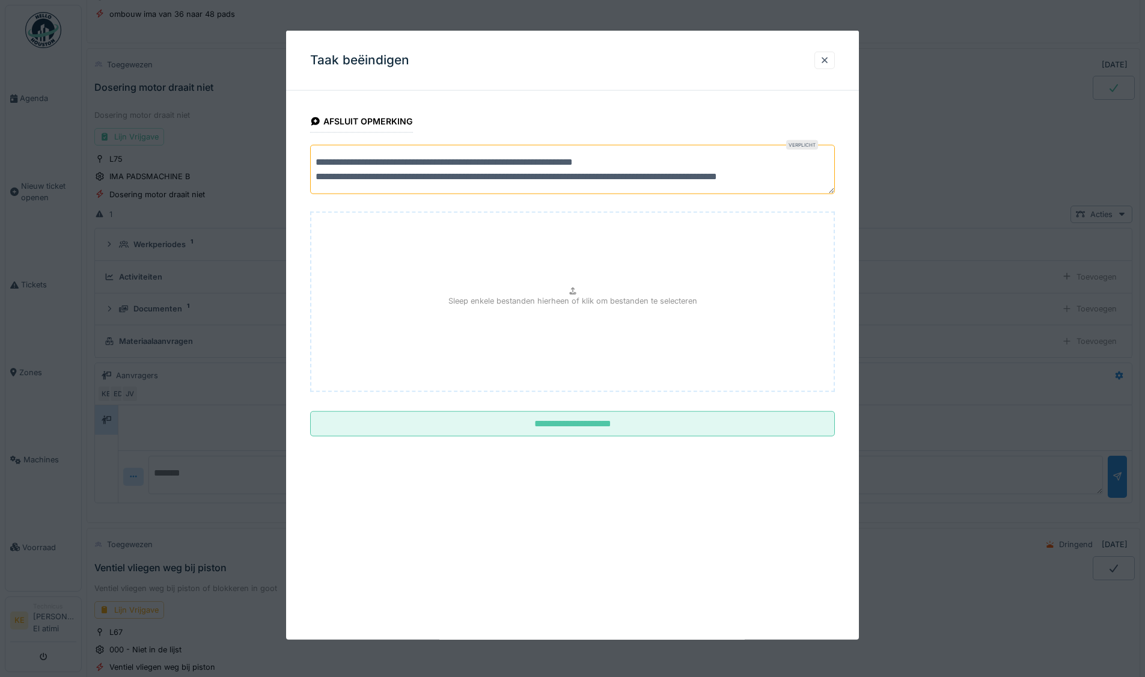
click at [677, 177] on textarea "**********" at bounding box center [572, 169] width 525 height 49
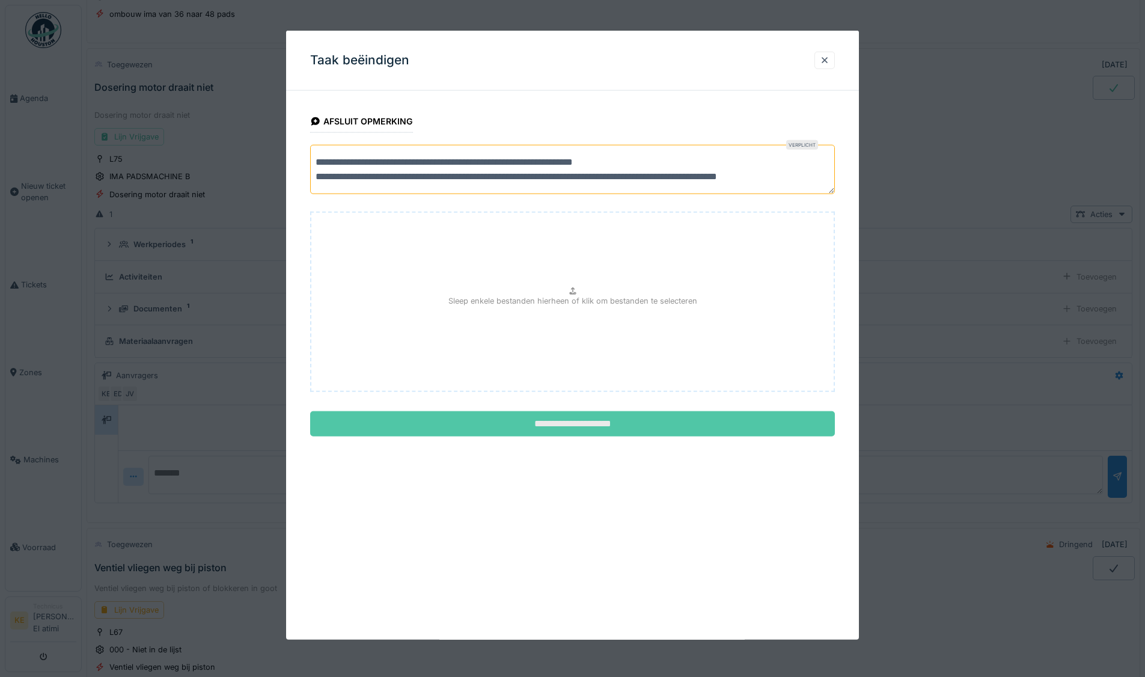
type textarea "**********"
click at [580, 424] on input "**********" at bounding box center [572, 423] width 525 height 25
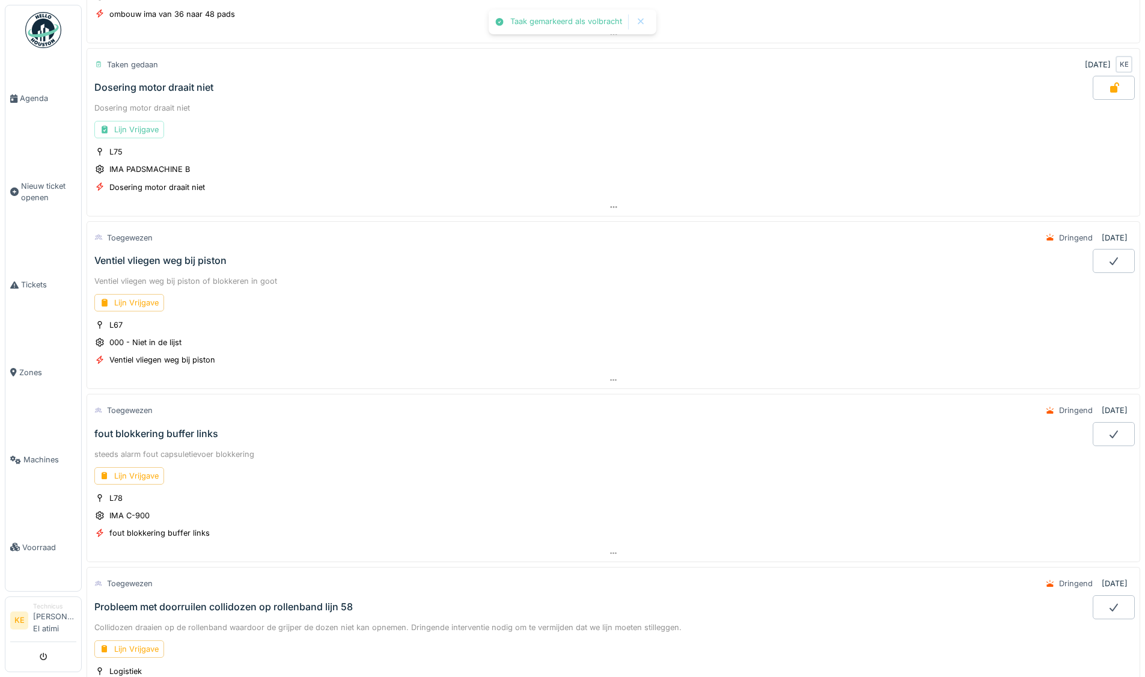
click at [46, 29] on img at bounding box center [43, 30] width 36 height 36
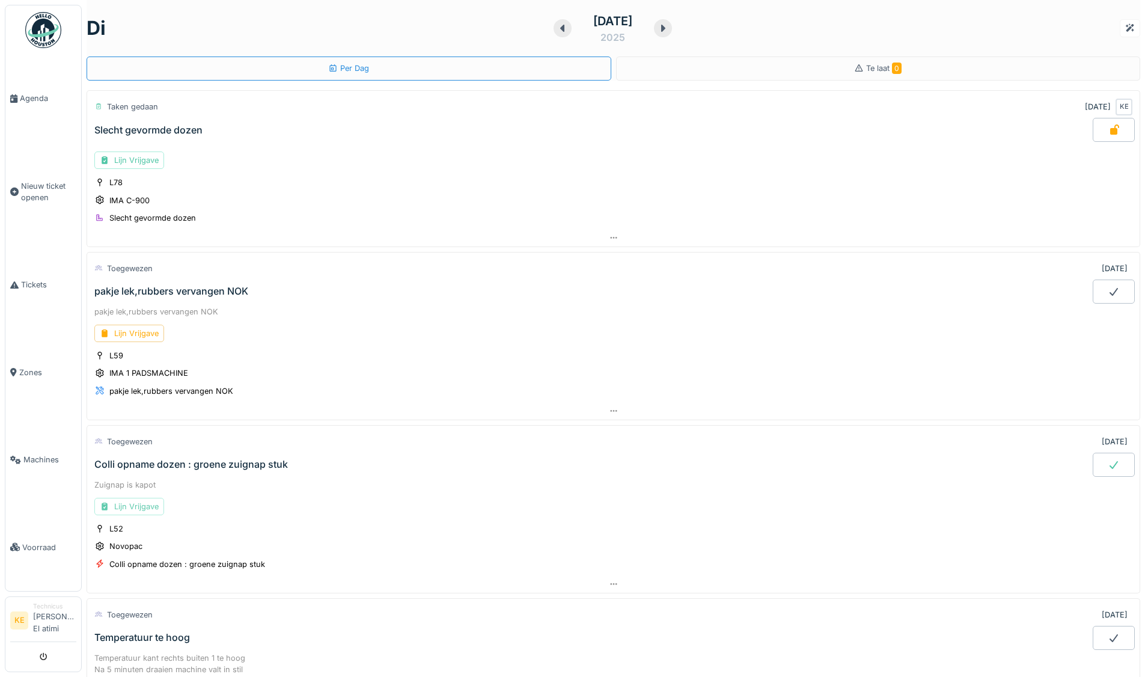
click at [135, 507] on div "Lijn Vrijgave" at bounding box center [129, 505] width 70 height 17
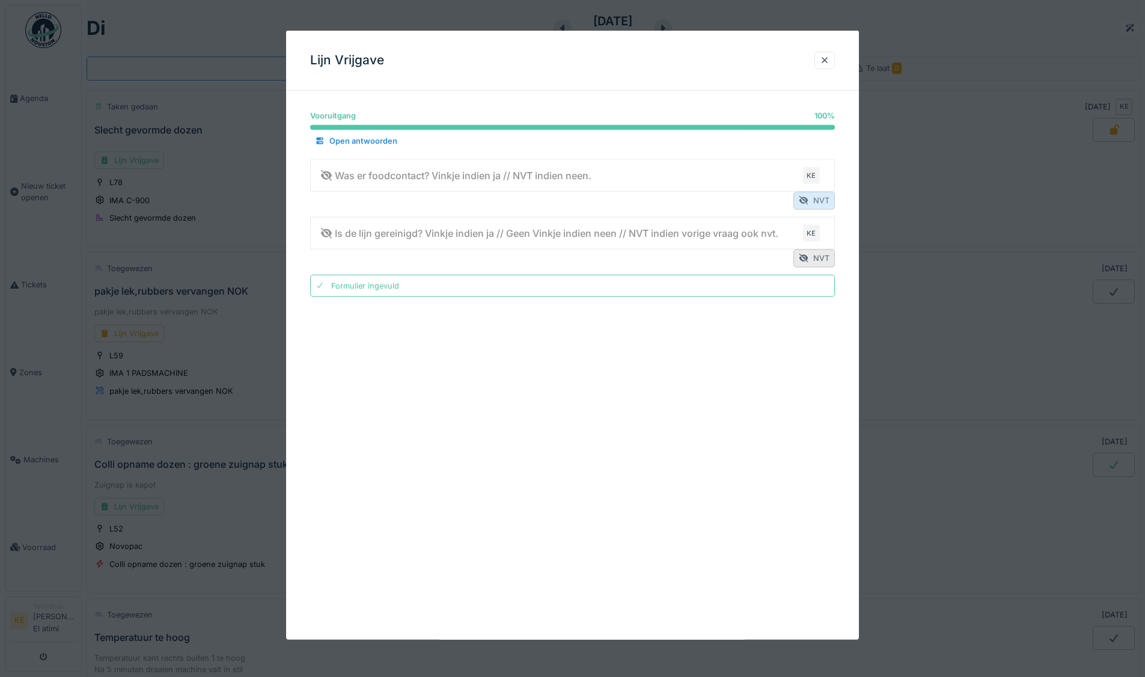
click at [824, 199] on div "NVT" at bounding box center [813, 200] width 41 height 17
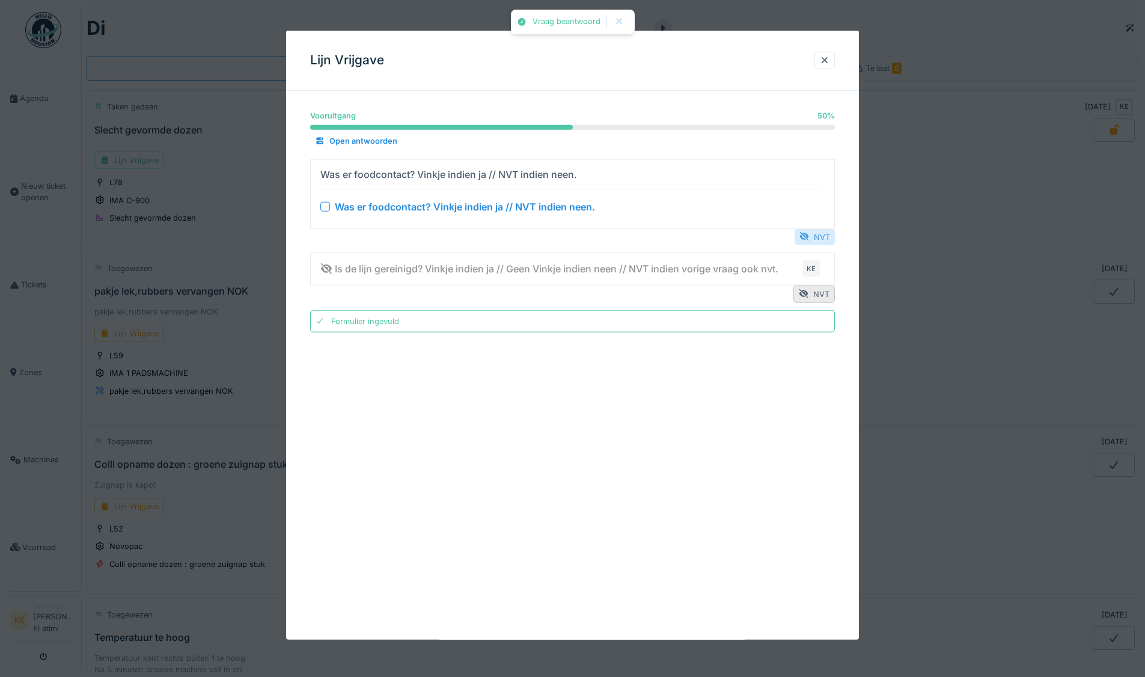
click at [823, 234] on div "NVT" at bounding box center [814, 236] width 40 height 16
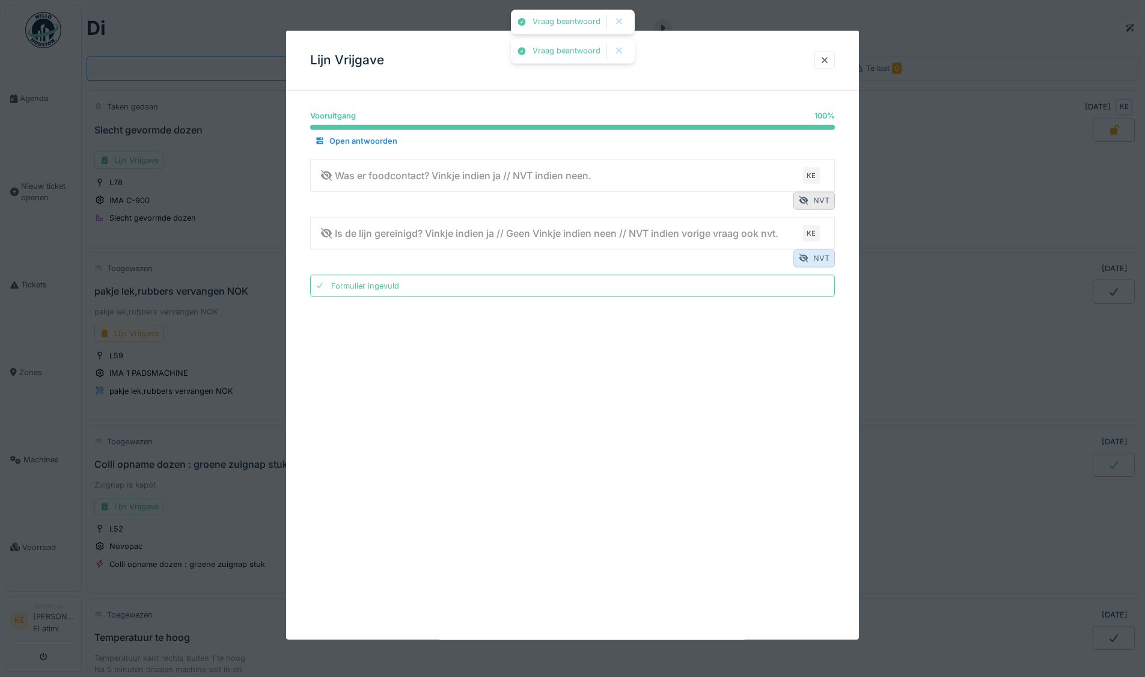
click at [823, 259] on div "NVT" at bounding box center [813, 257] width 41 height 17
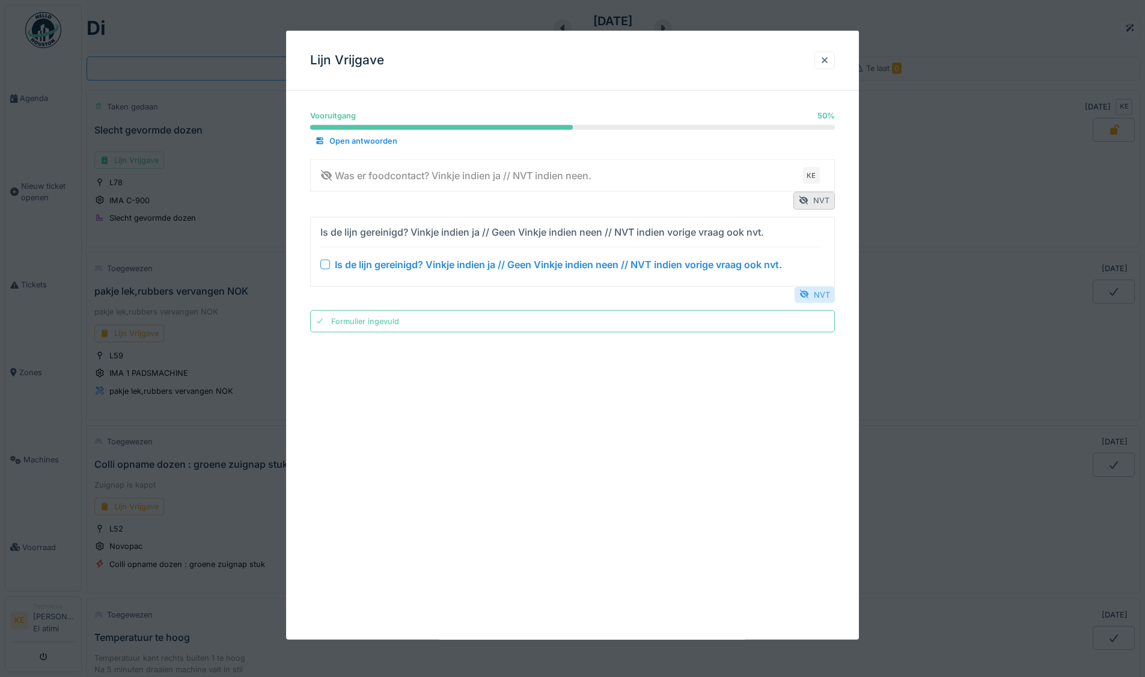
click at [823, 293] on div "NVT" at bounding box center [814, 294] width 40 height 16
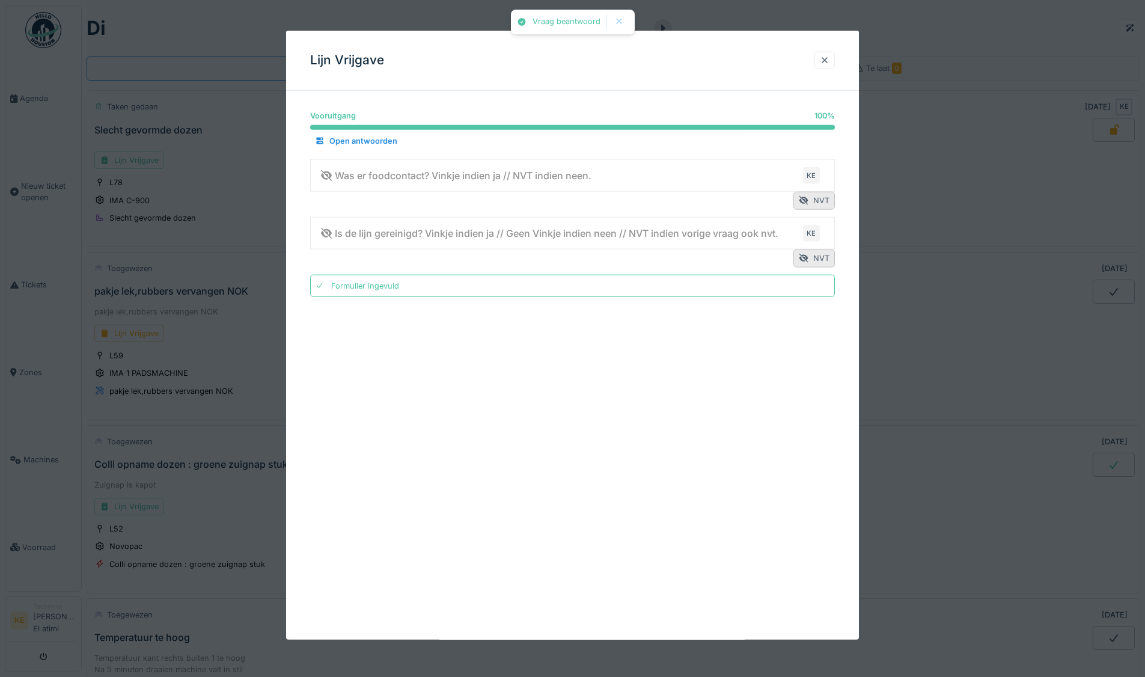
click at [829, 61] on div at bounding box center [825, 60] width 10 height 11
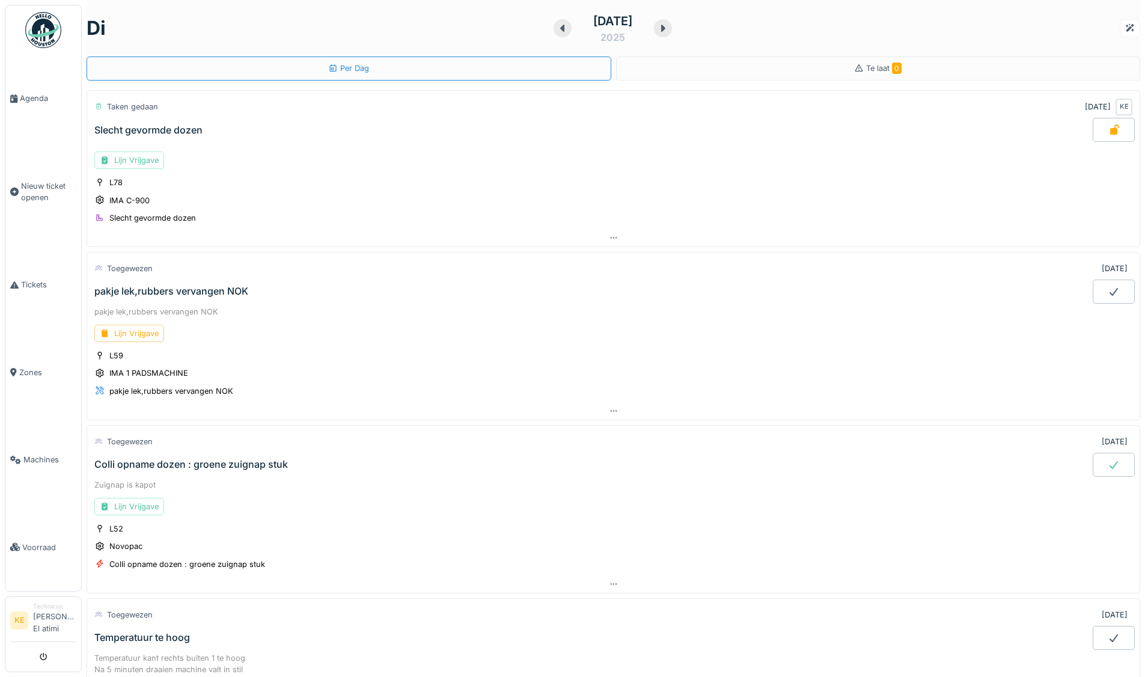
click at [1092, 463] on div at bounding box center [1113, 464] width 42 height 24
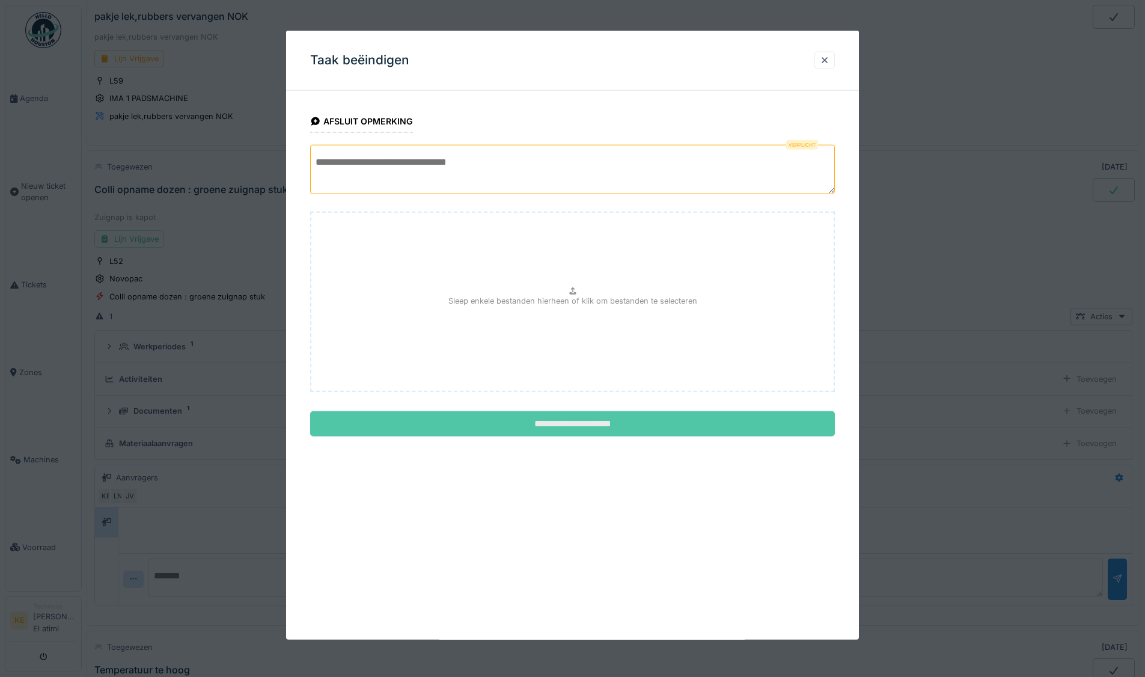
scroll to position [377, 0]
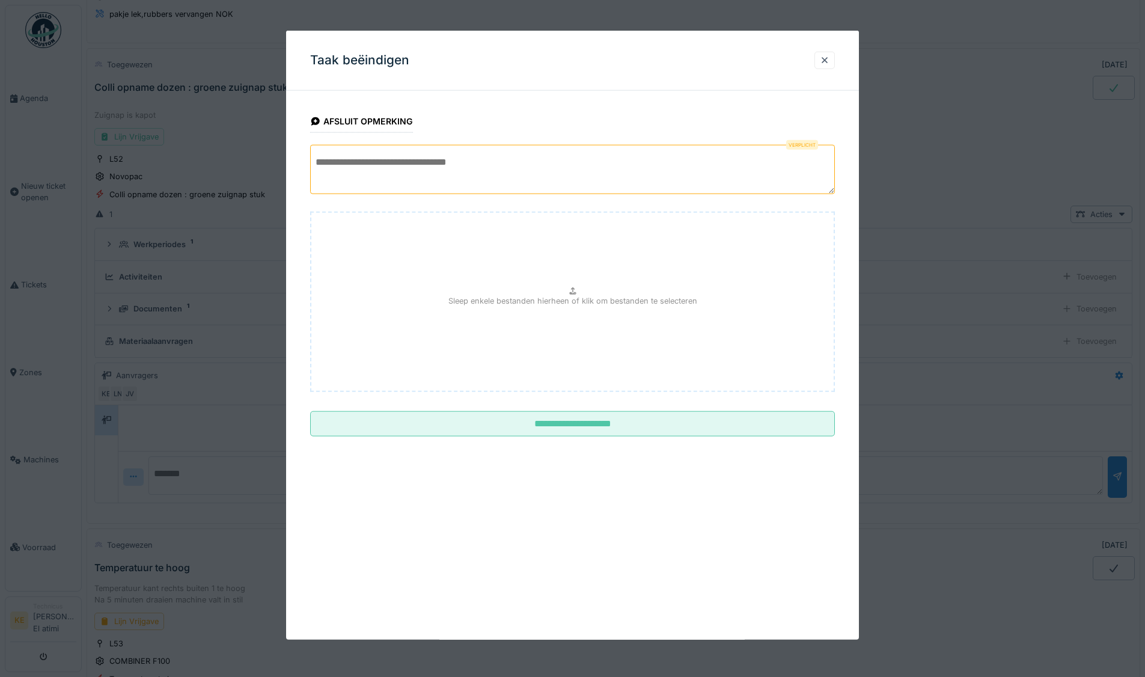
click at [405, 165] on textarea at bounding box center [572, 169] width 525 height 49
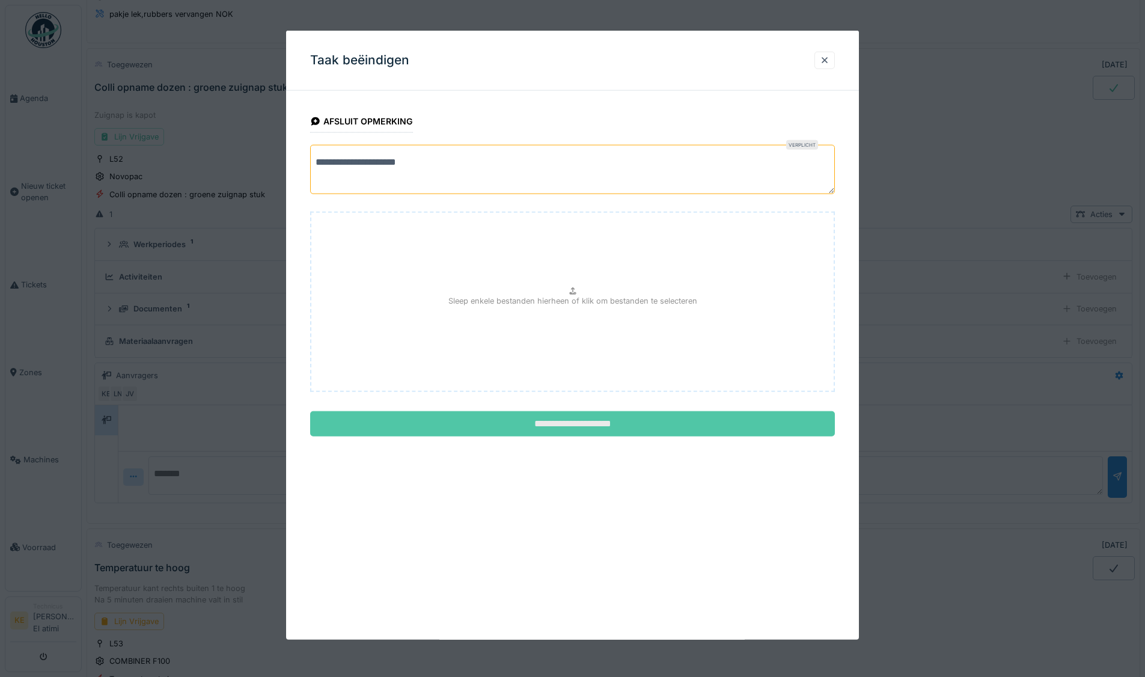
type textarea "**********"
click at [567, 419] on input "**********" at bounding box center [572, 423] width 525 height 25
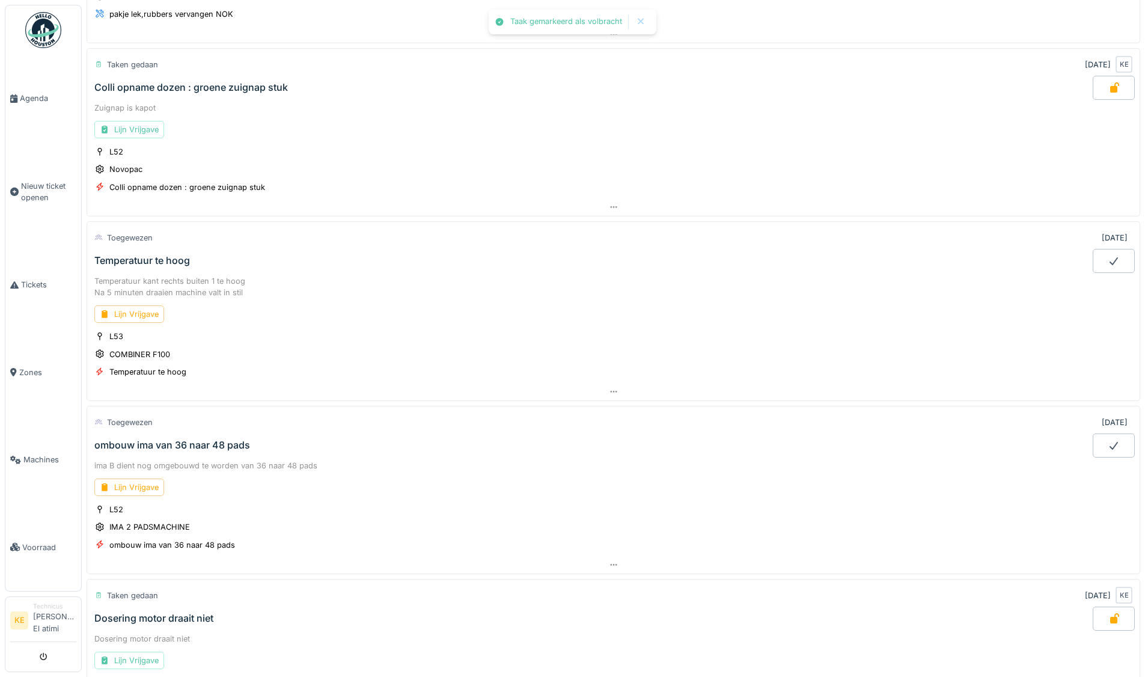
click at [34, 29] on img at bounding box center [43, 30] width 36 height 36
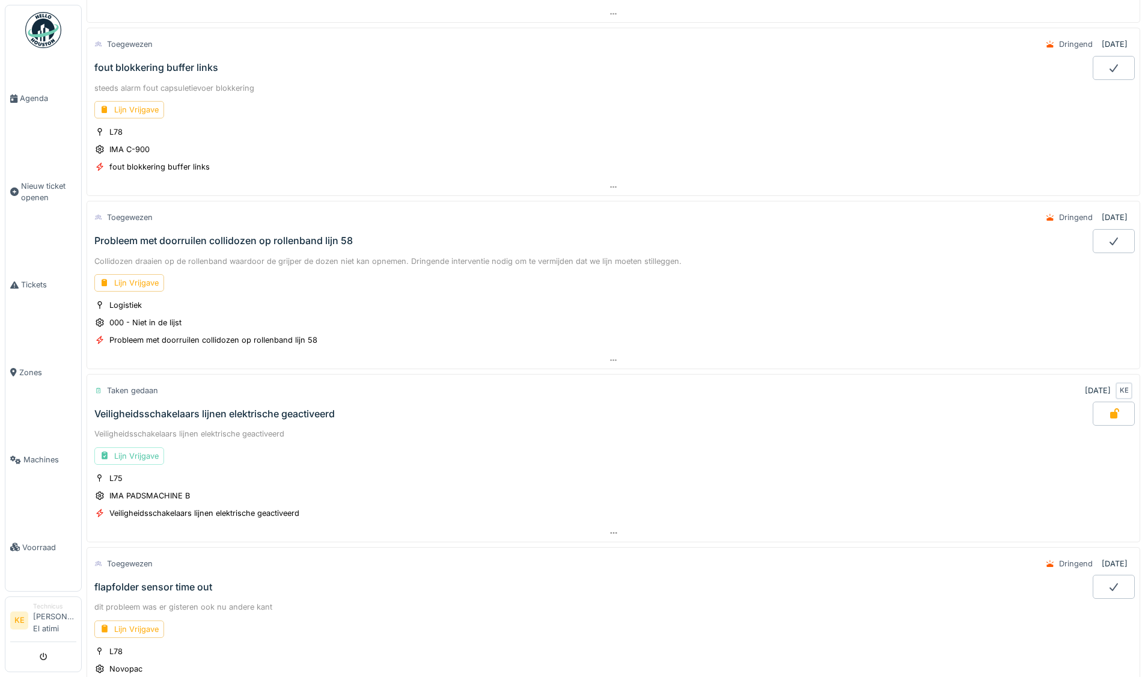
scroll to position [1202, 0]
